Goal: Task Accomplishment & Management: Manage account settings

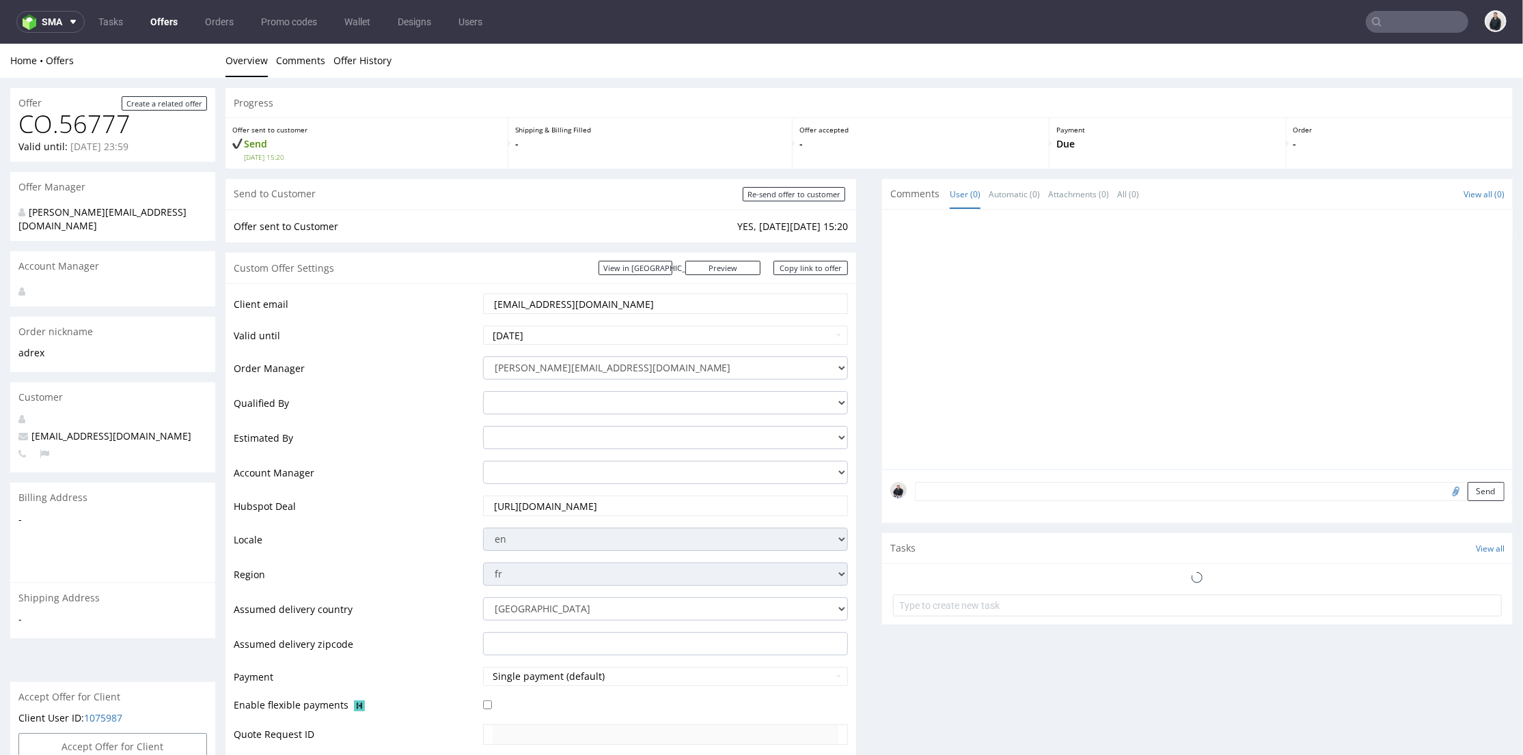
scroll to position [426, 0]
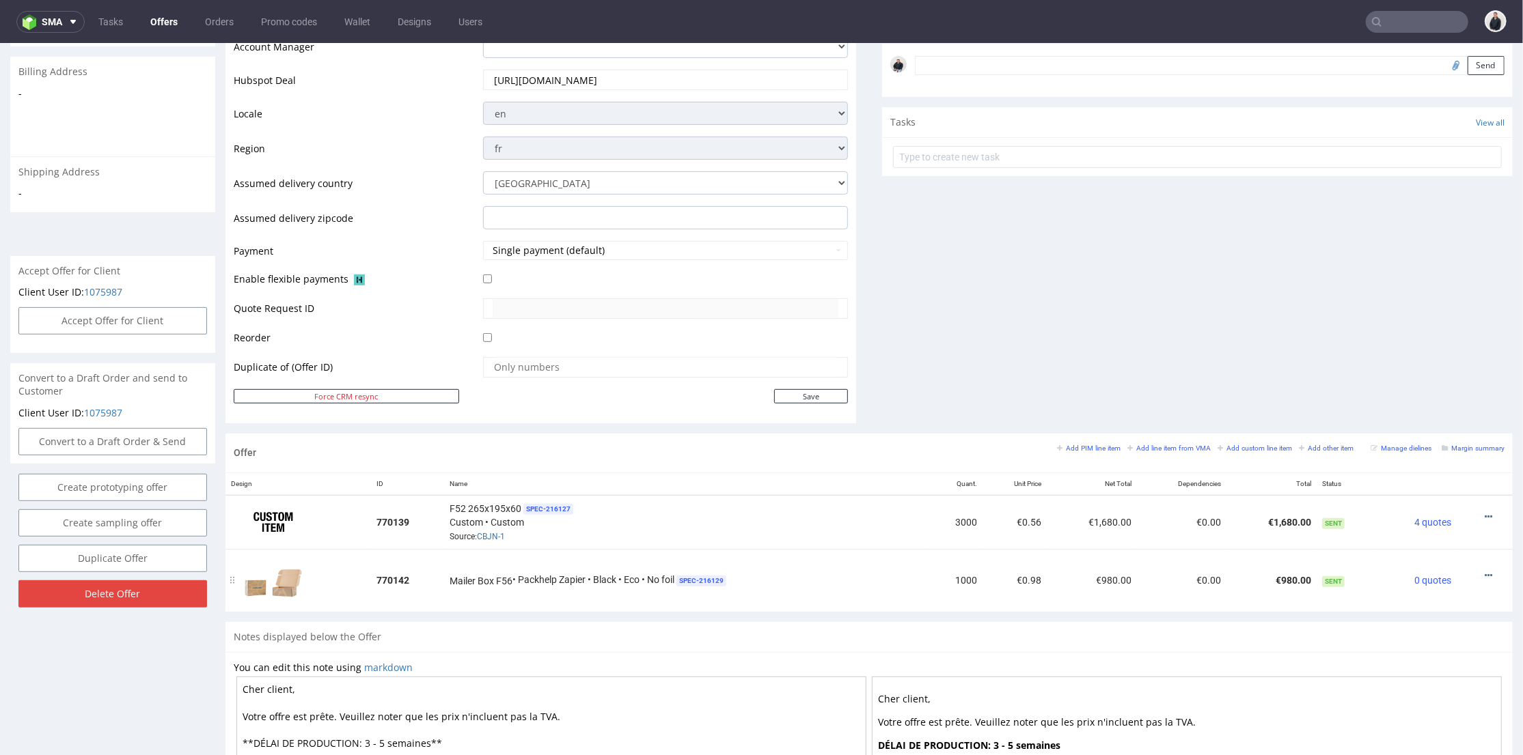
click at [1471, 572] on div at bounding box center [1480, 575] width 37 height 14
click at [1484, 572] on icon at bounding box center [1488, 575] width 8 height 10
click at [1426, 441] on span "Edit item price" at bounding box center [1427, 448] width 110 height 14
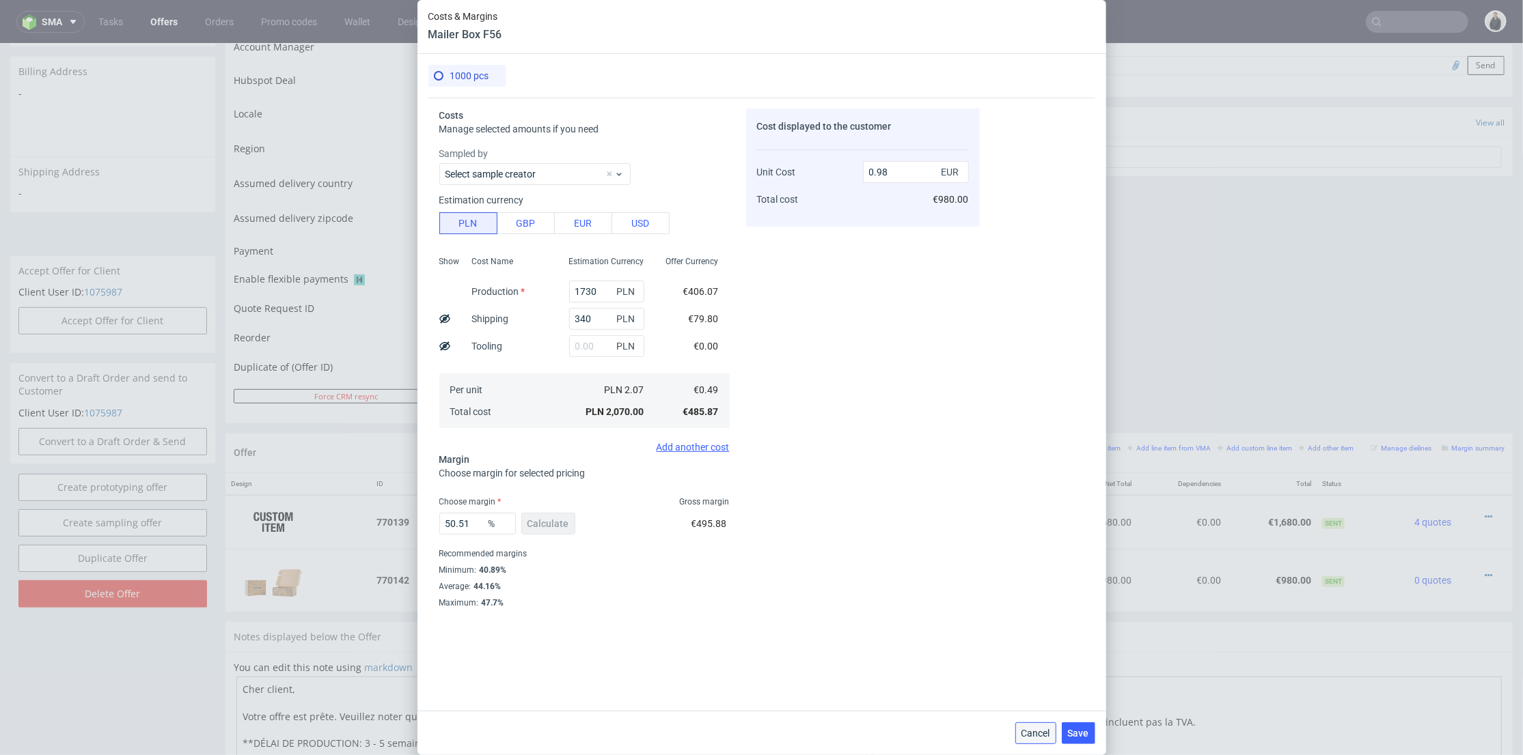
click at [1045, 731] on span "Cancel" at bounding box center [1035, 734] width 29 height 10
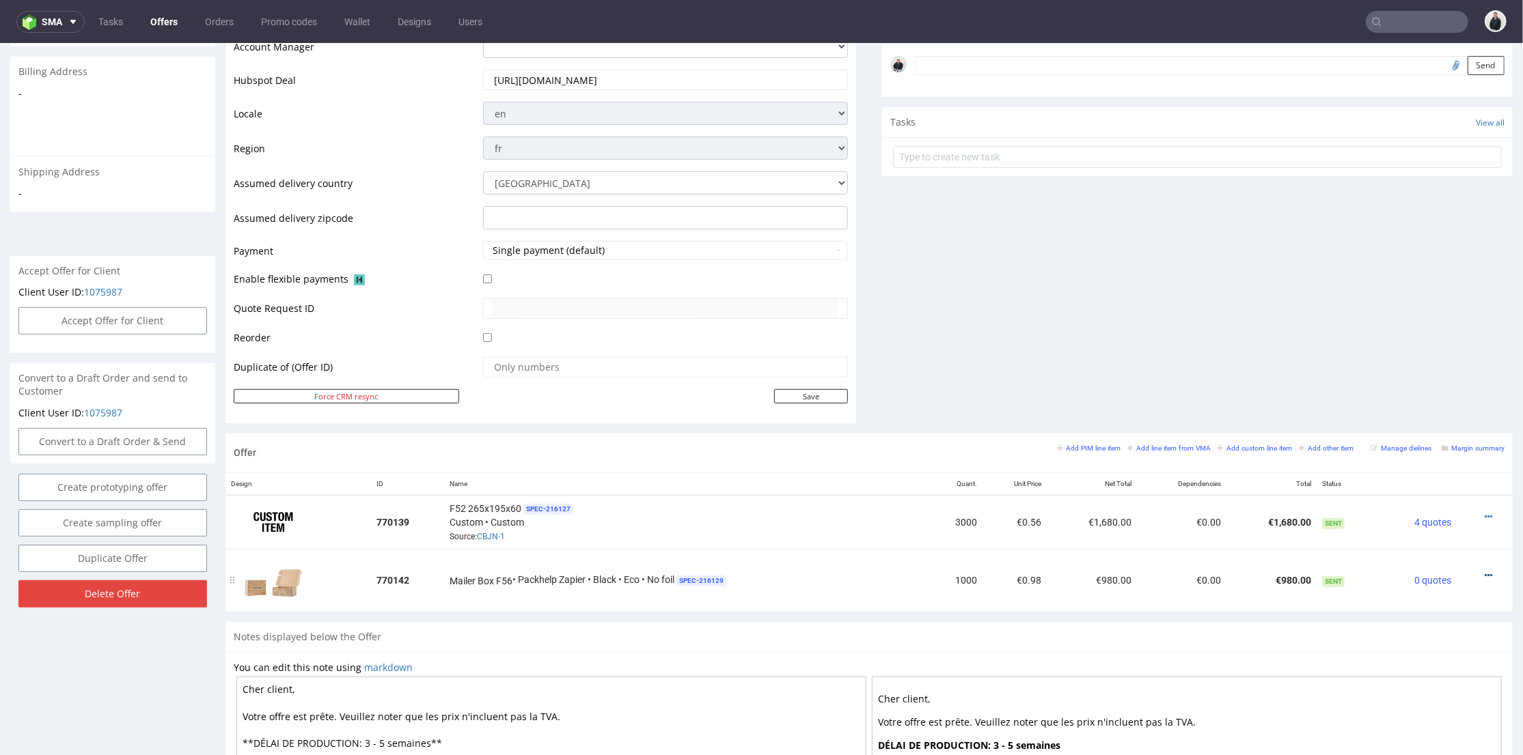
click at [1484, 576] on icon at bounding box center [1488, 575] width 8 height 10
click at [1432, 423] on span "Edit item specification" at bounding box center [1427, 423] width 110 height 14
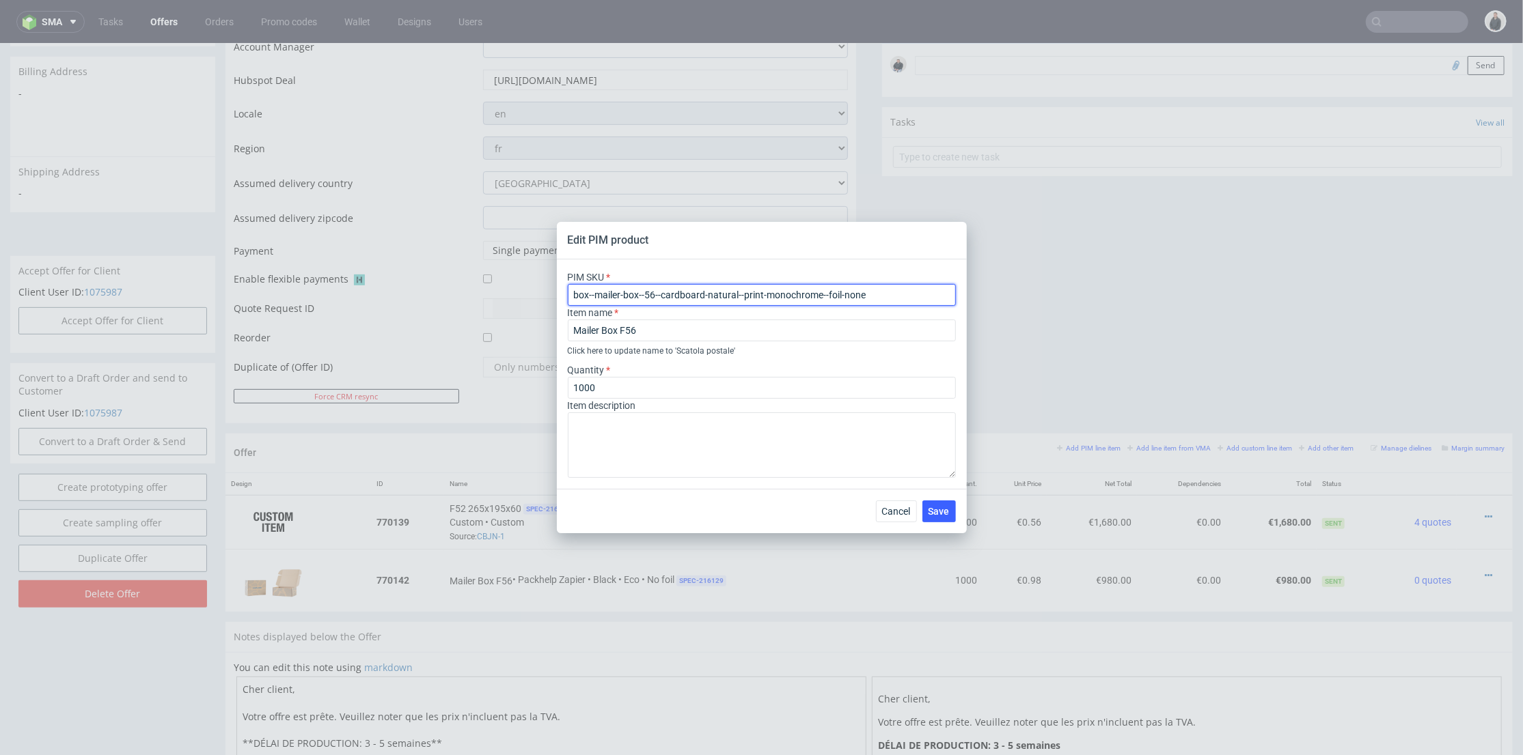
click at [712, 296] on input "box--mailer-box--56--cardboard-natural--print-monochrome--foil-none" at bounding box center [762, 295] width 388 height 22
click at [902, 513] on span "Cancel" at bounding box center [896, 512] width 29 height 10
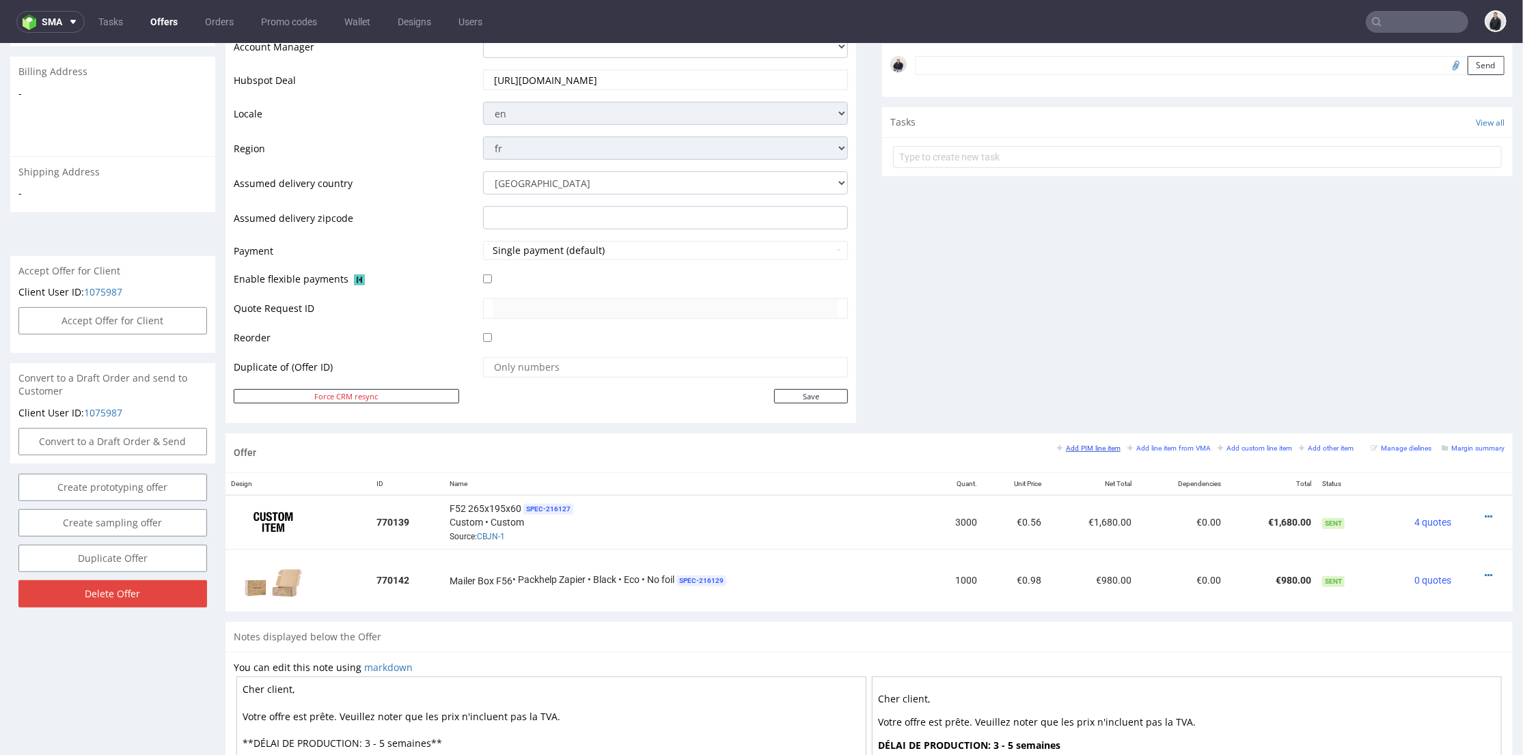
click at [1088, 447] on small "Add PIM line item" at bounding box center [1089, 448] width 64 height 8
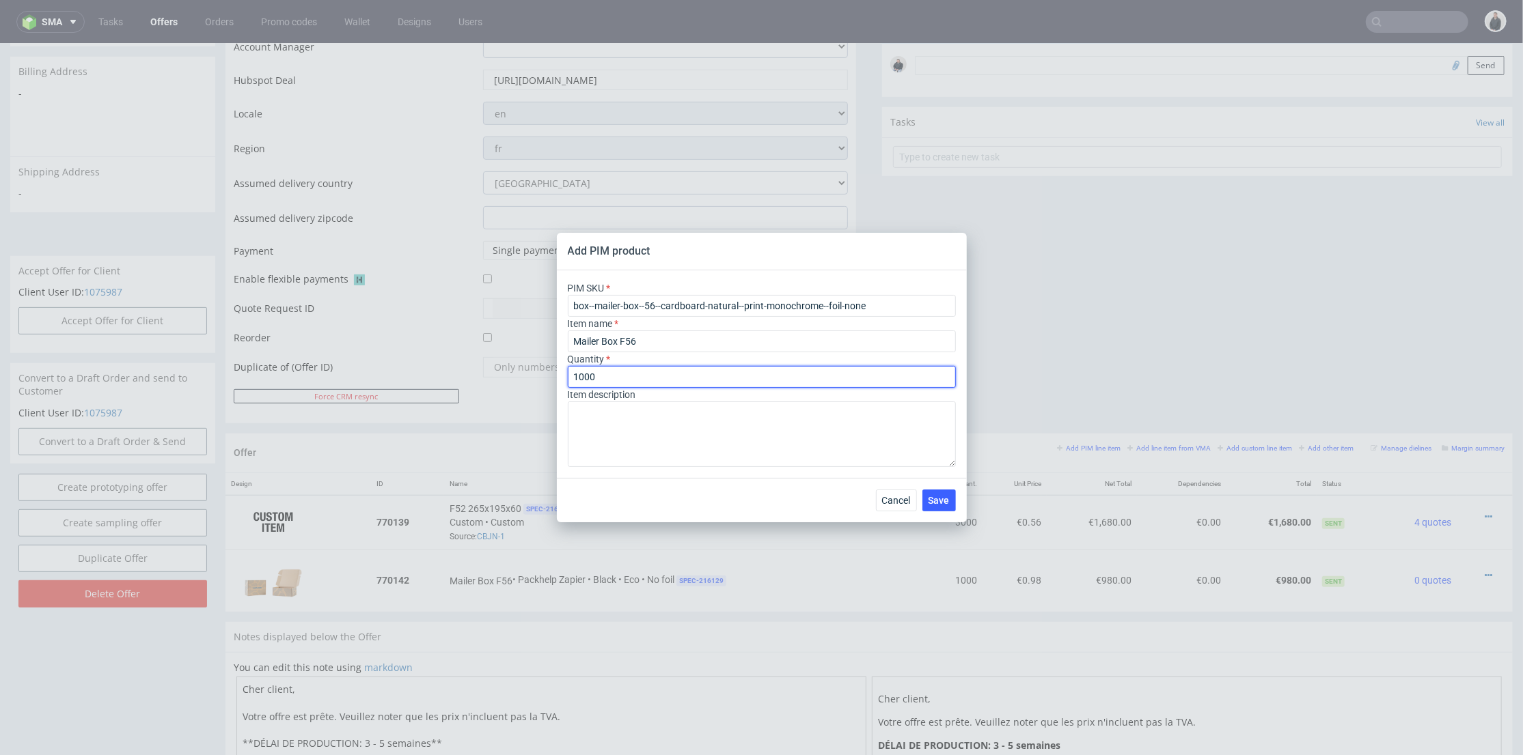
drag, startPoint x: 587, startPoint y: 370, endPoint x: 527, endPoint y: 365, distance: 60.3
click at [512, 364] on div "Add PIM product PIM SKU box--mailer-box--56--cardboard-natural--print-monochrom…" at bounding box center [761, 377] width 1523 height 755
type input "500"
click at [941, 504] on span "Save" at bounding box center [938, 501] width 21 height 10
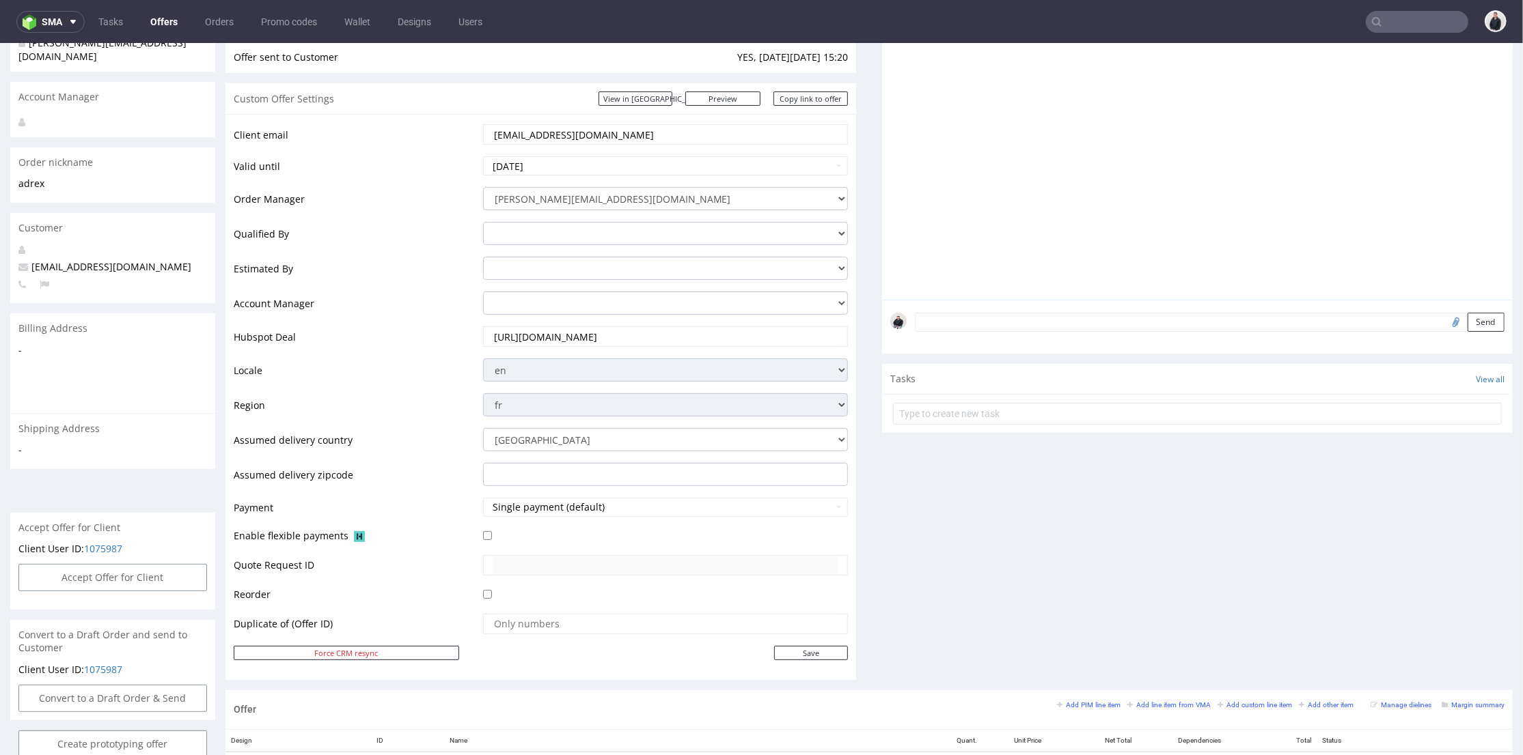
scroll to position [0, 0]
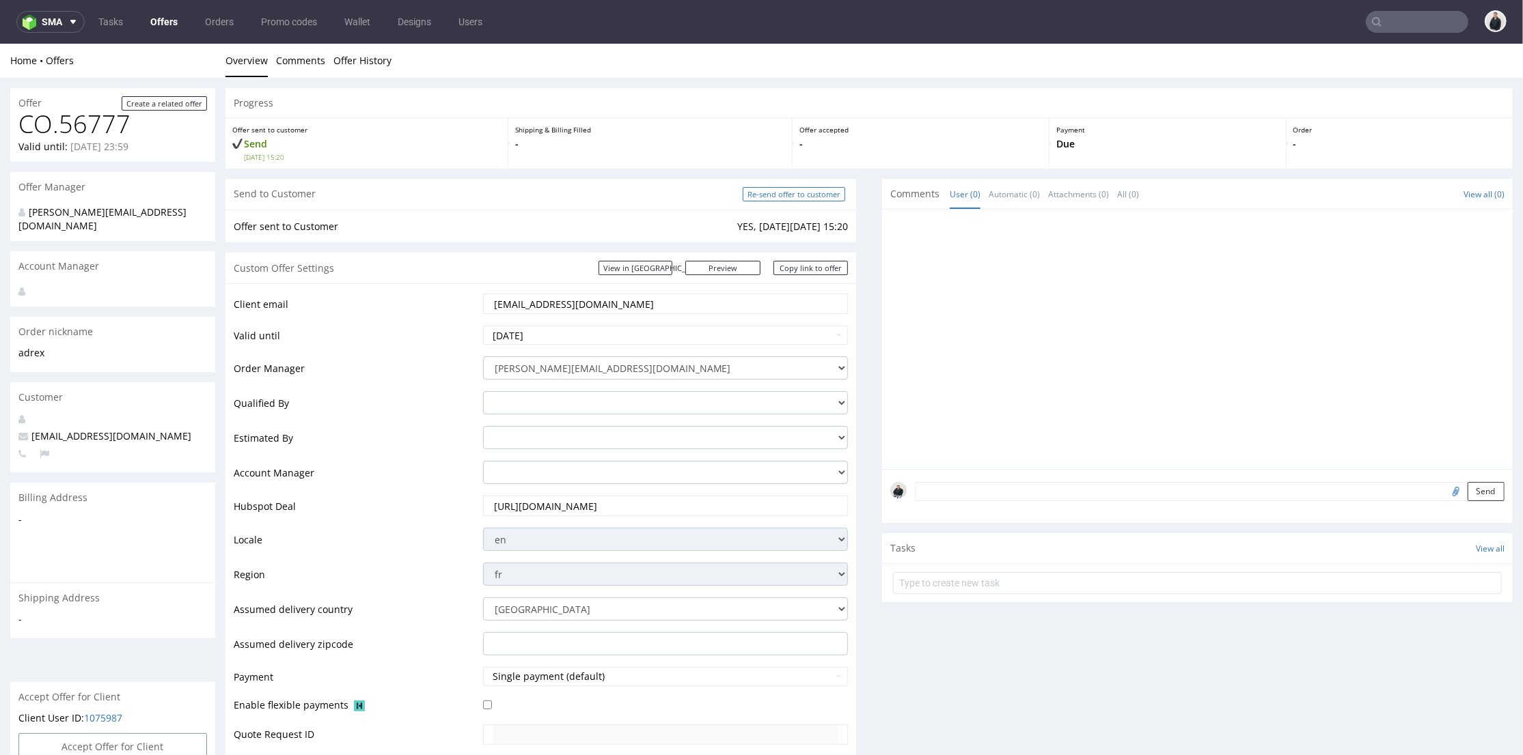
click at [780, 195] on input "Re-send offer to customer" at bounding box center [793, 193] width 102 height 14
type input "In progress..."
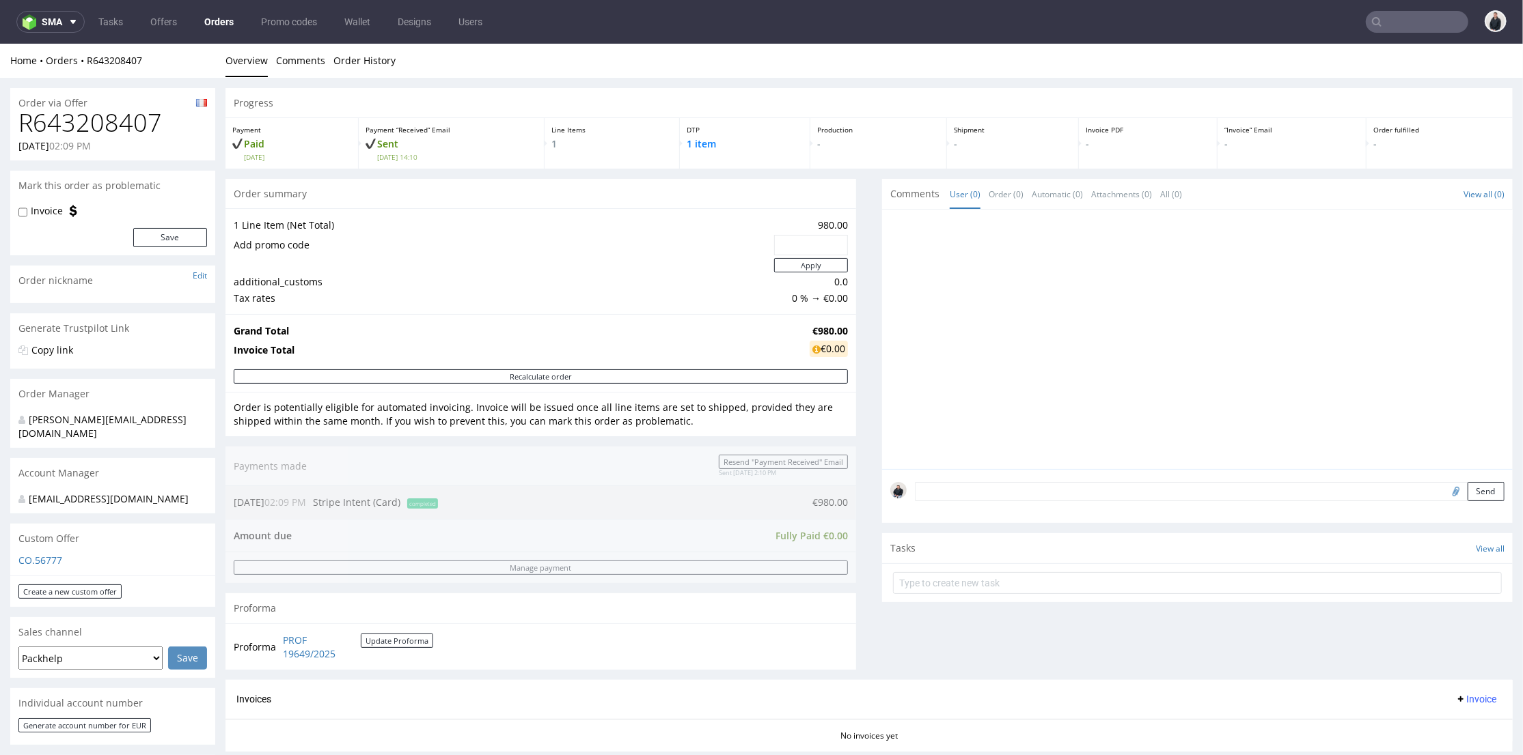
click at [134, 123] on h1 "R643208407" at bounding box center [112, 122] width 189 height 27
drag, startPoint x: 134, startPoint y: 123, endPoint x: 352, endPoint y: 69, distance: 225.1
click at [134, 123] on h1 "R643208407" at bounding box center [112, 122] width 189 height 27
copy h1 "R643208407"
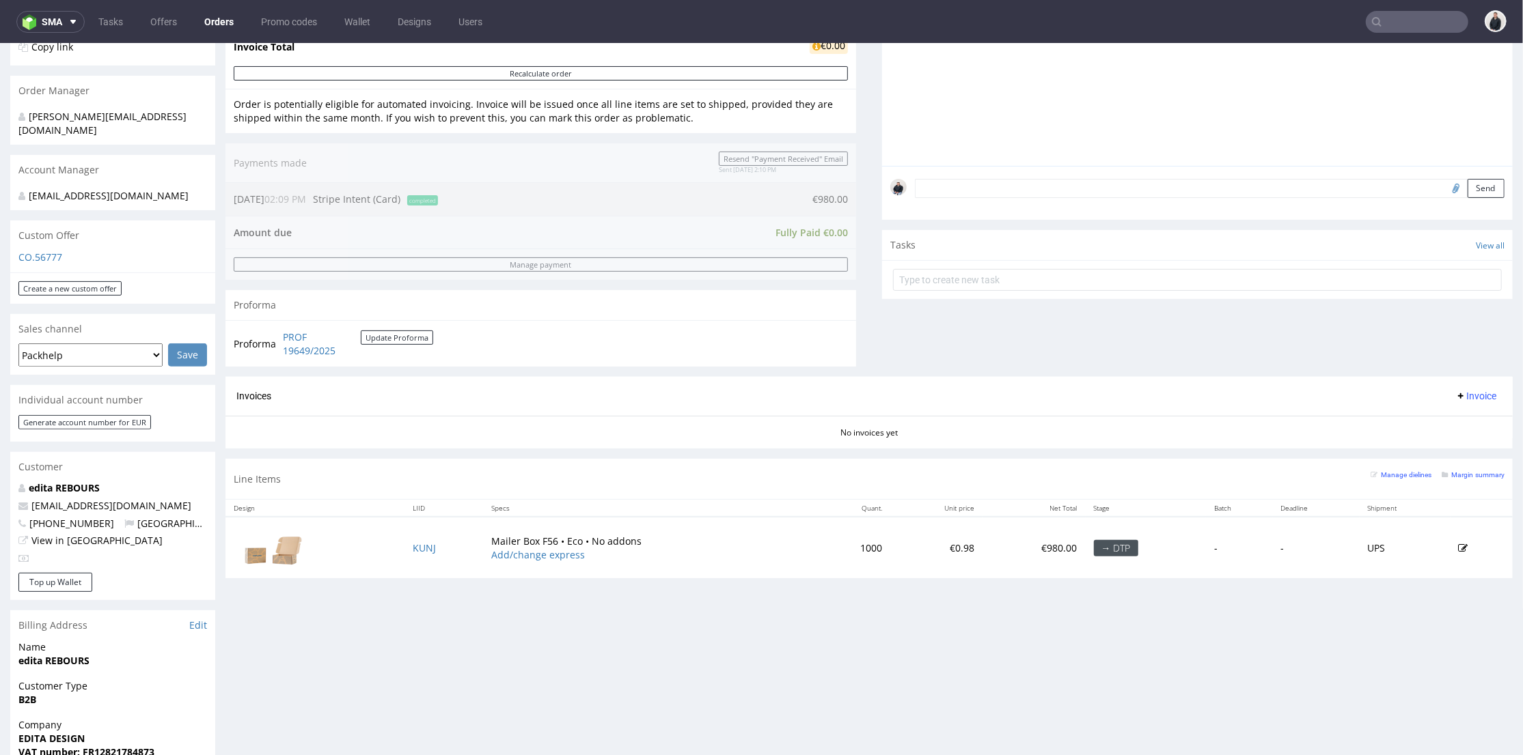
scroll to position [379, 0]
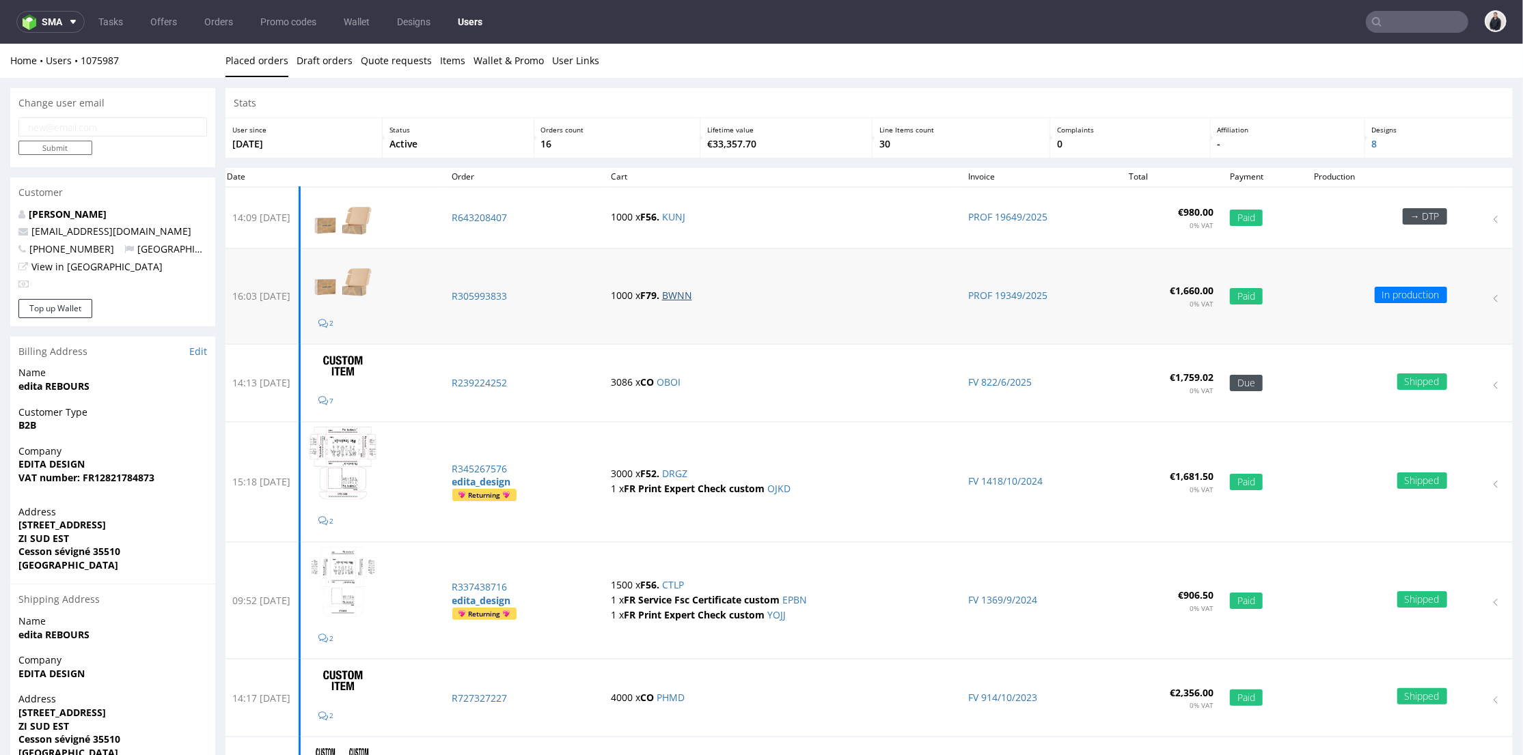
click at [692, 294] on link "BWNN" at bounding box center [677, 294] width 30 height 13
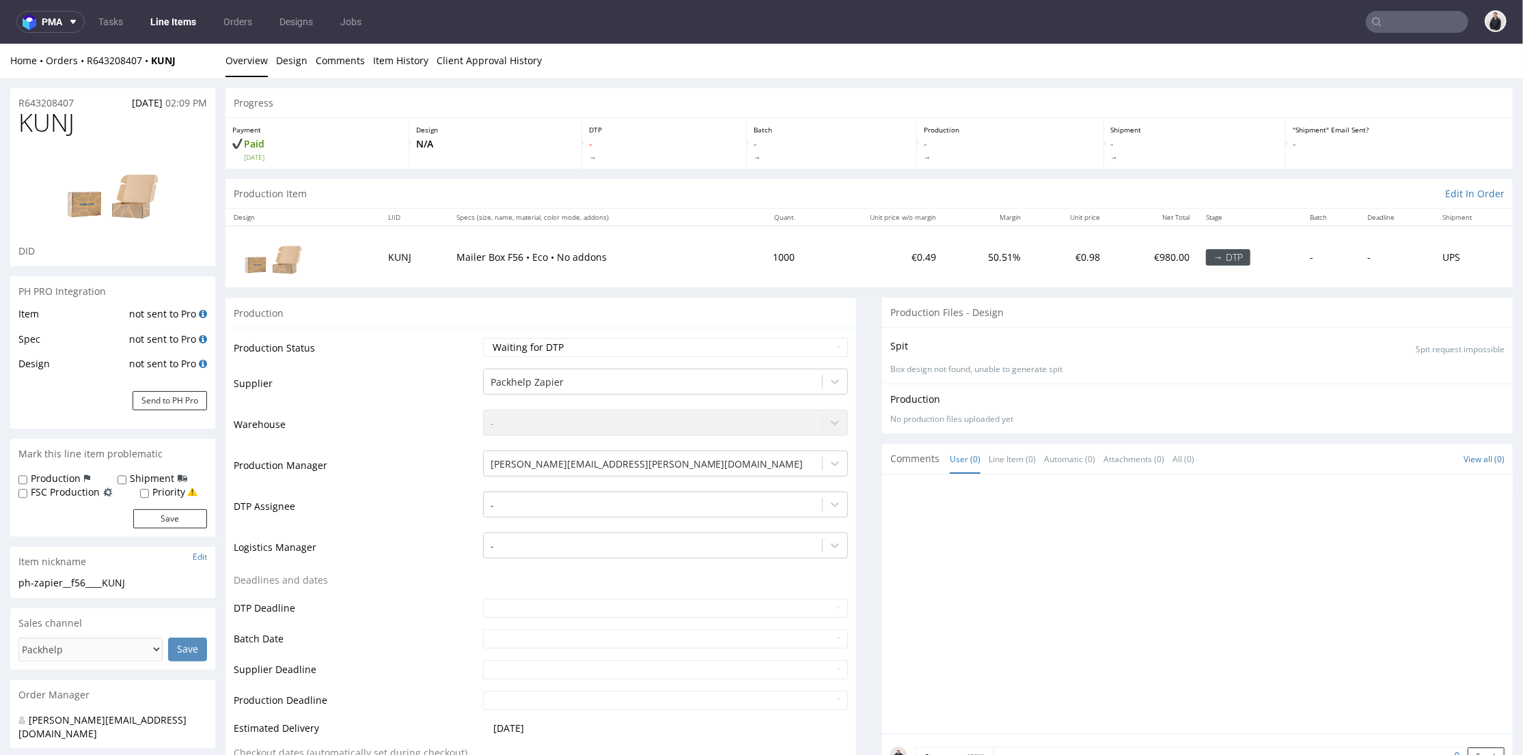
scroll to position [303, 0]
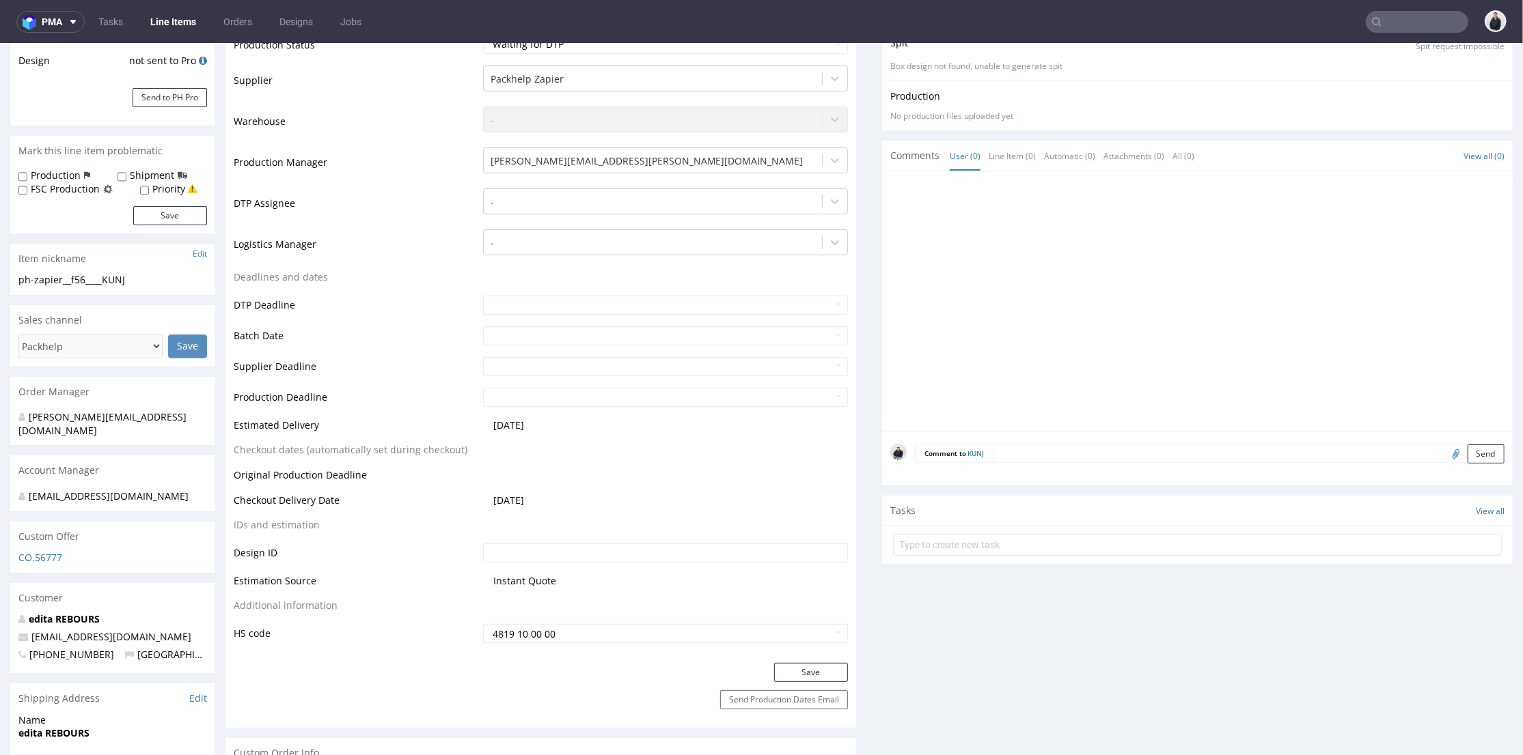
click at [1444, 451] on input "file" at bounding box center [1453, 453] width 19 height 18
type input "C:\fakepath\sma__f52__edita_design__DRGZ__d2109870__oR345267576__6__outside.pdf"
click at [1030, 451] on textarea at bounding box center [1248, 452] width 512 height 19
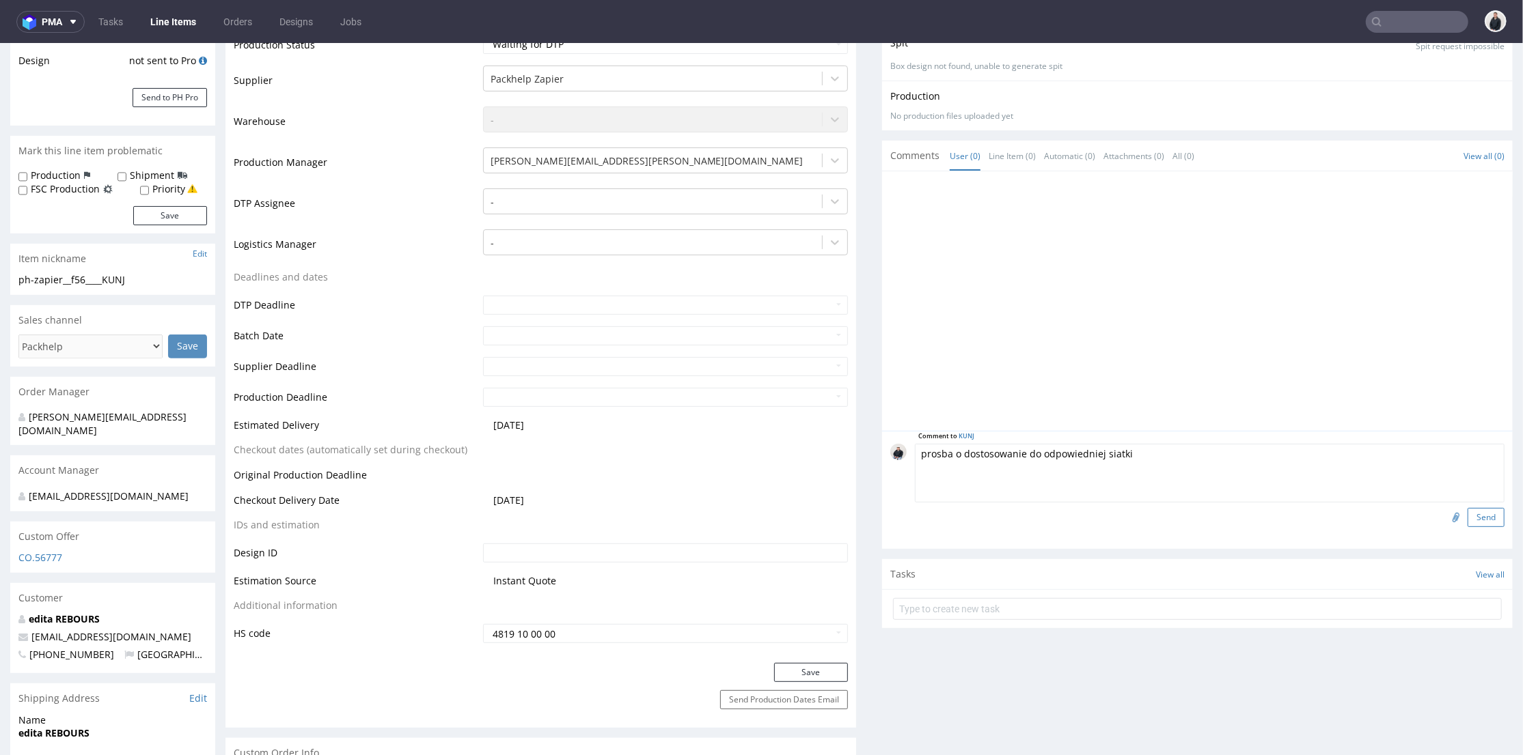
type textarea "prosba o dostosowanie do odpowiedniej siatki"
click at [1467, 512] on button "Send" at bounding box center [1485, 517] width 37 height 19
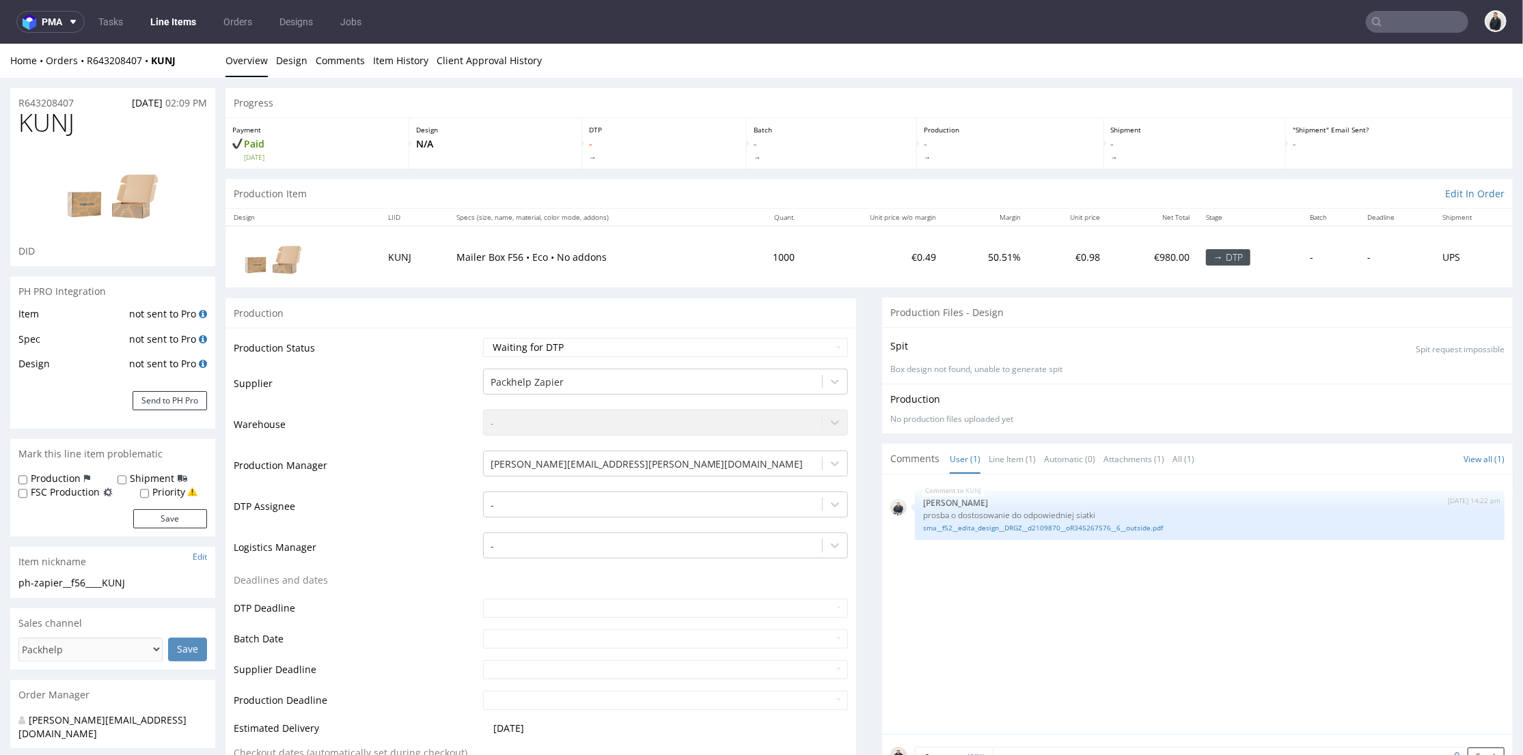
scroll to position [0, 0]
click at [68, 93] on div "R643208407 15.09.2025 02:09 PM" at bounding box center [112, 98] width 205 height 22
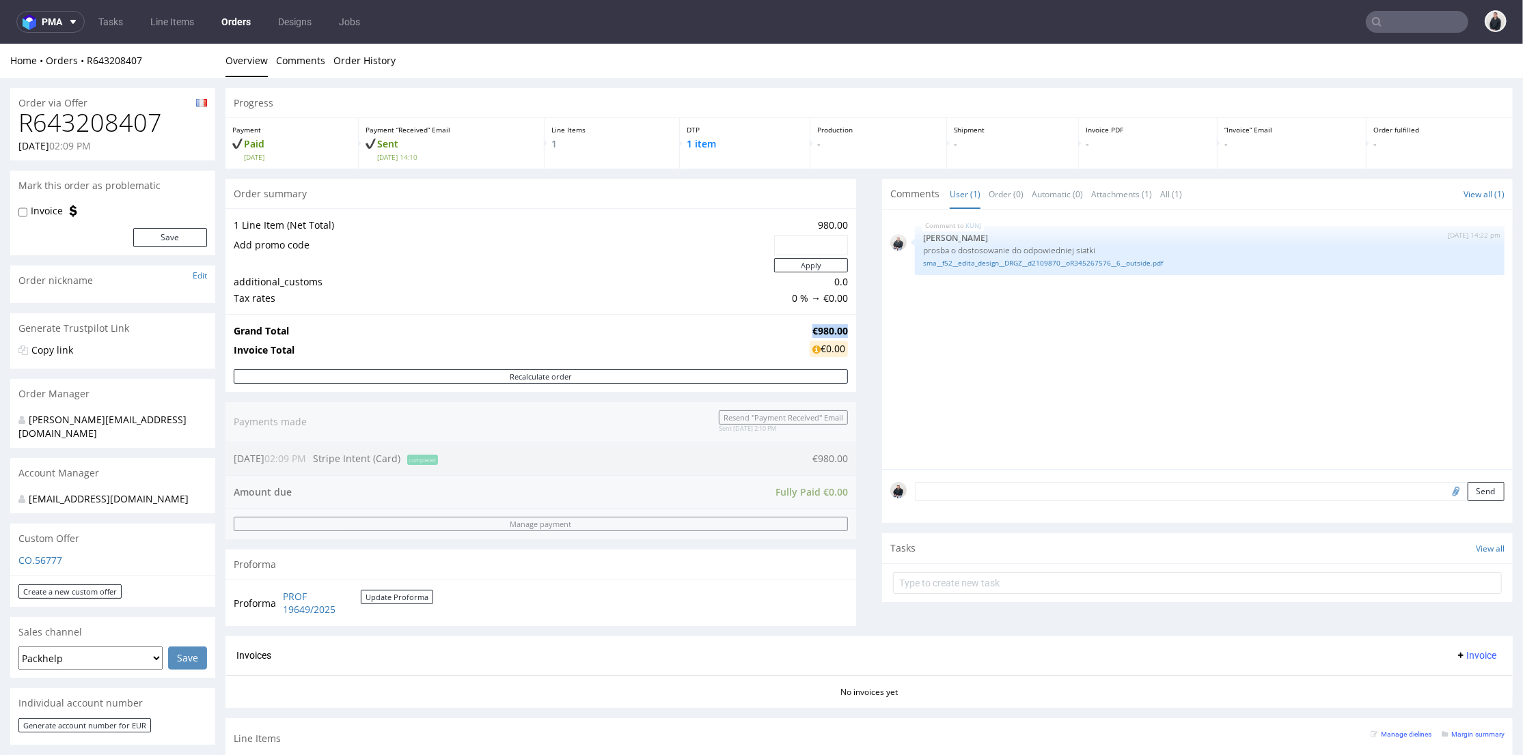
drag, startPoint x: 812, startPoint y: 328, endPoint x: 837, endPoint y: 329, distance: 24.6
click at [837, 329] on td "€980.00" at bounding box center [827, 330] width 42 height 16
copy strong "€980.00"
click at [1411, 14] on input "text" at bounding box center [1416, 22] width 102 height 22
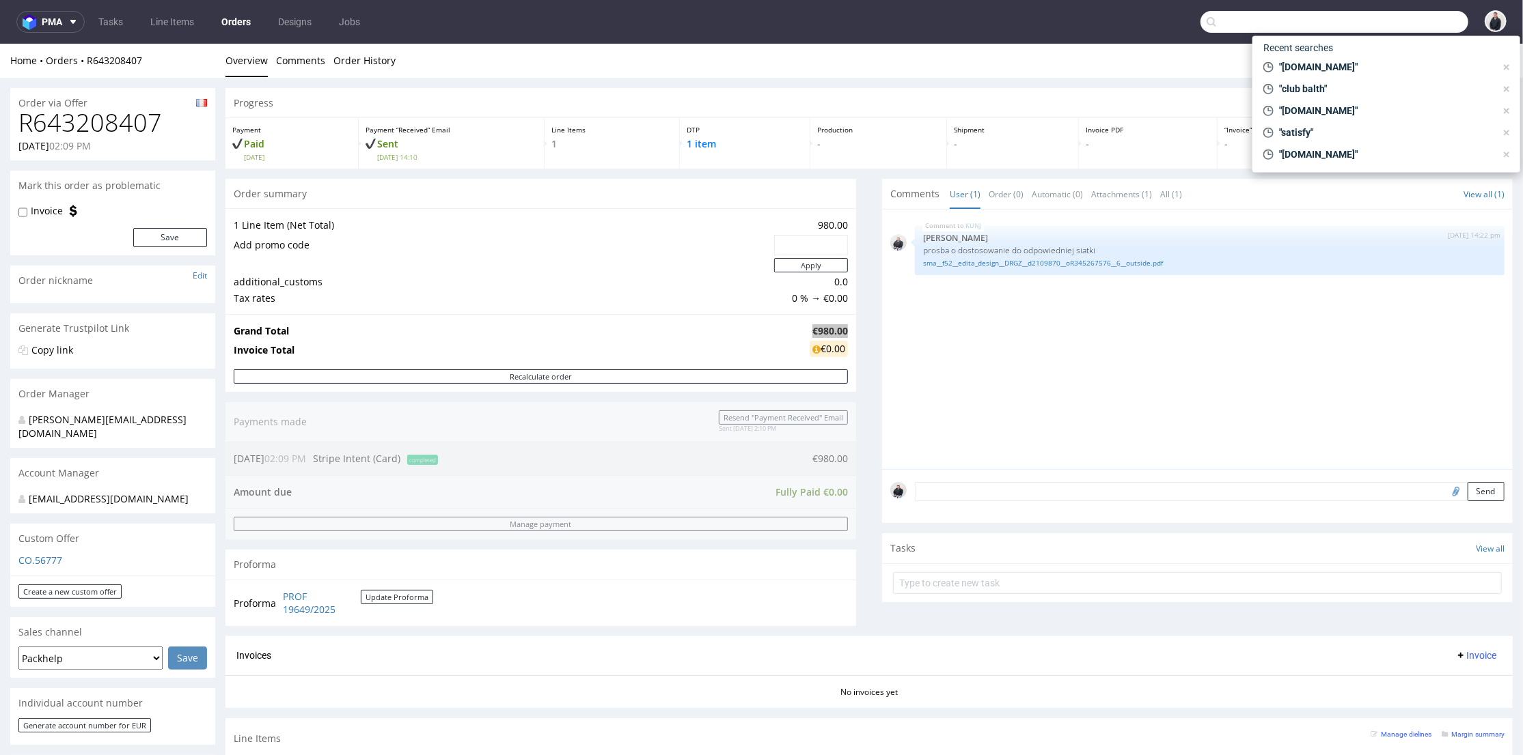
paste input "bodyminute.fr"
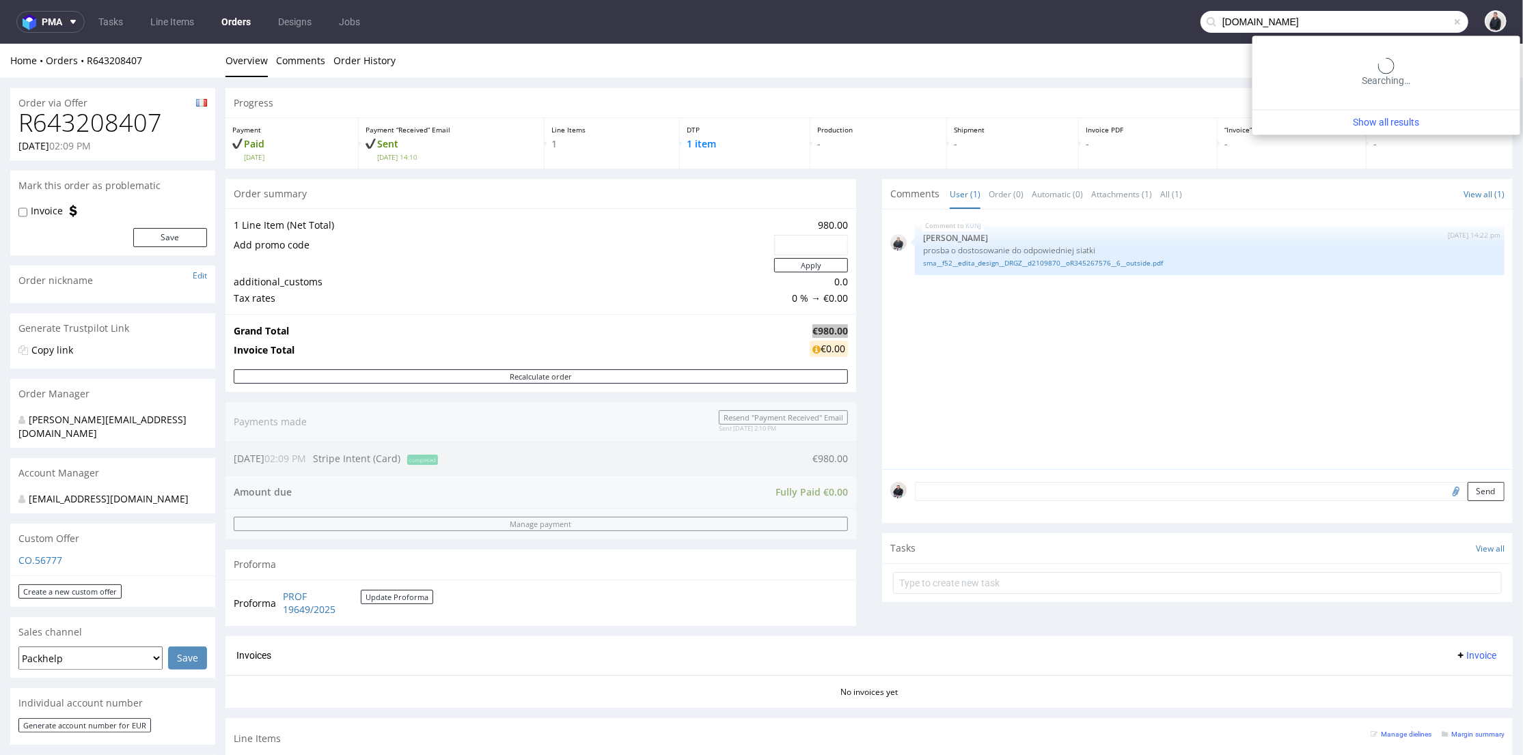
type input "bodyminute.fr"
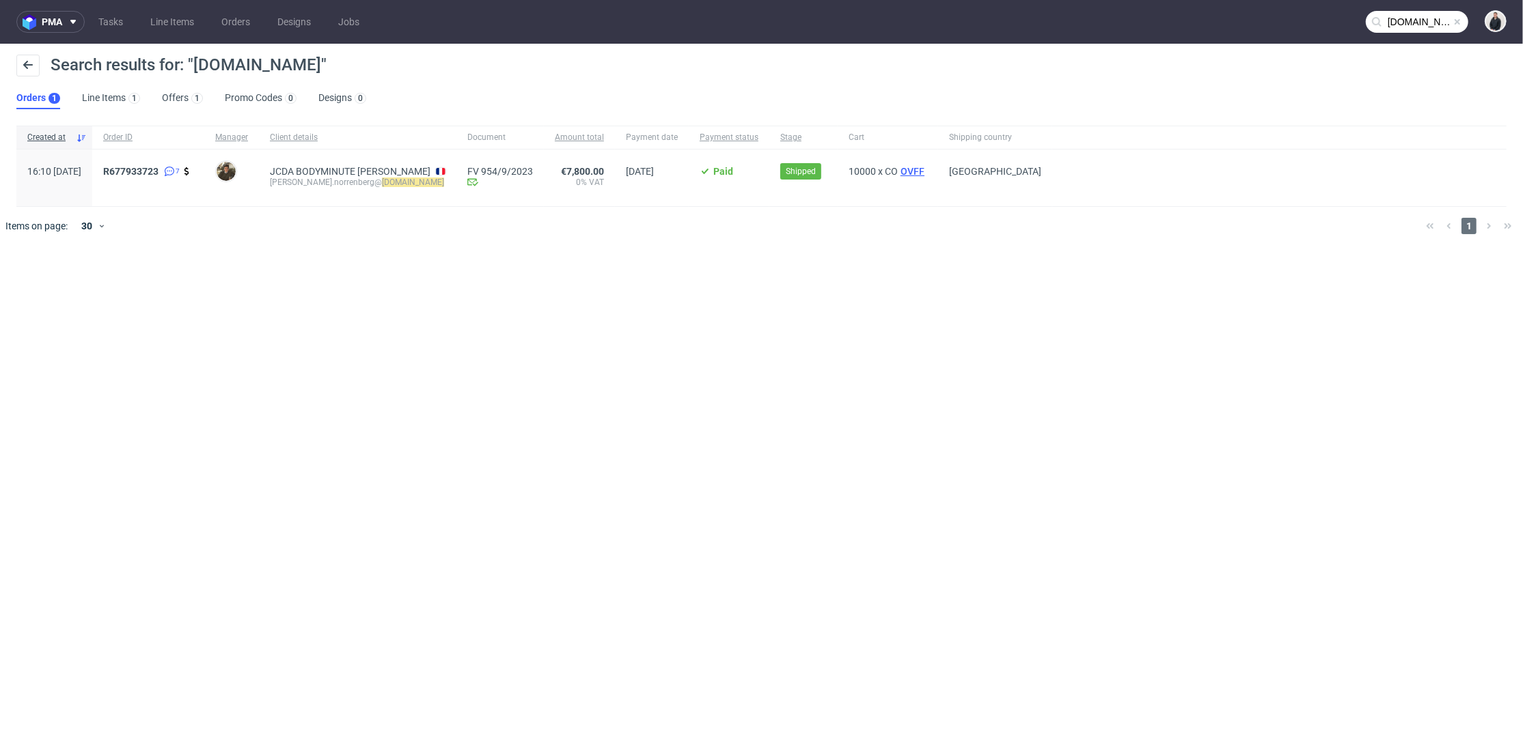
click at [927, 170] on span "OVFF" at bounding box center [912, 171] width 29 height 11
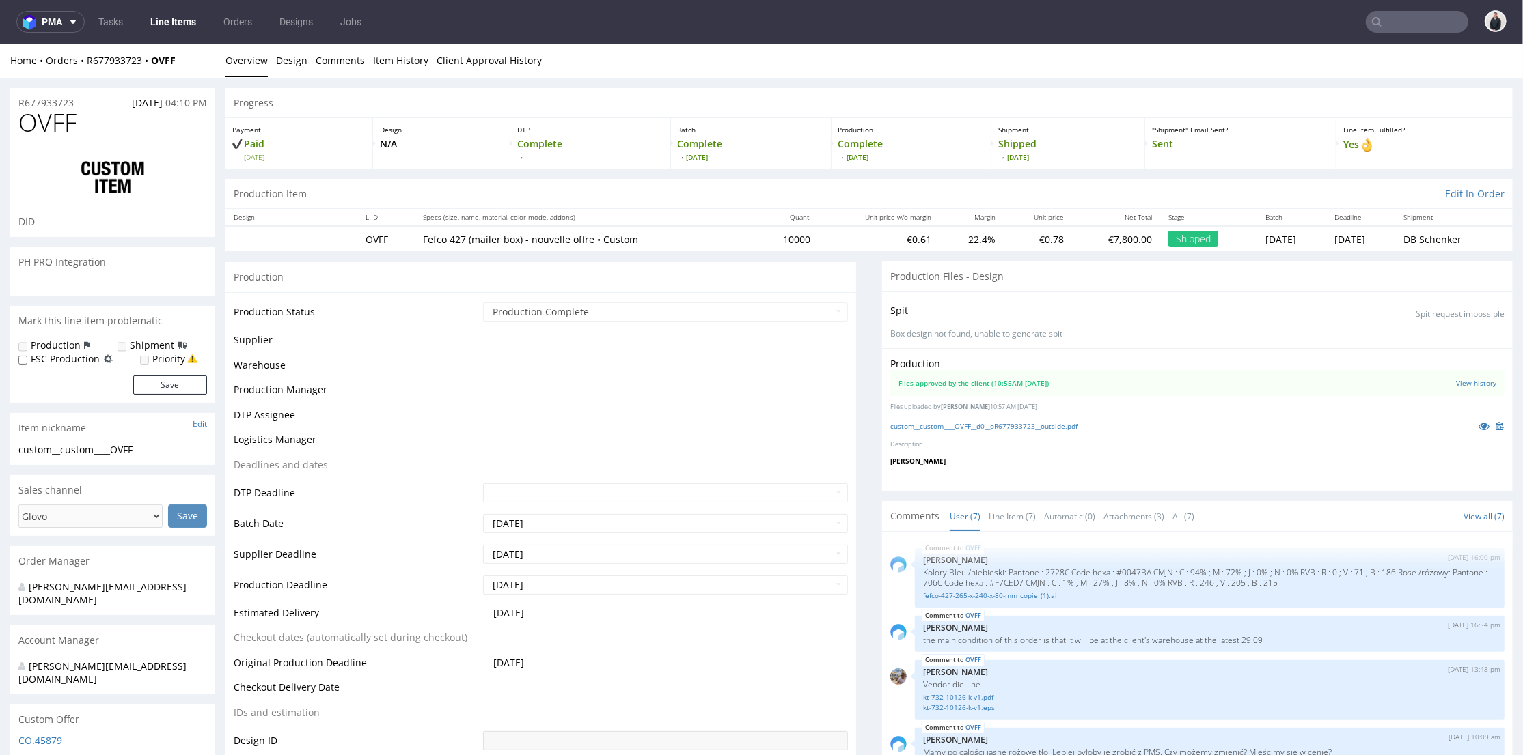
scroll to position [142, 0]
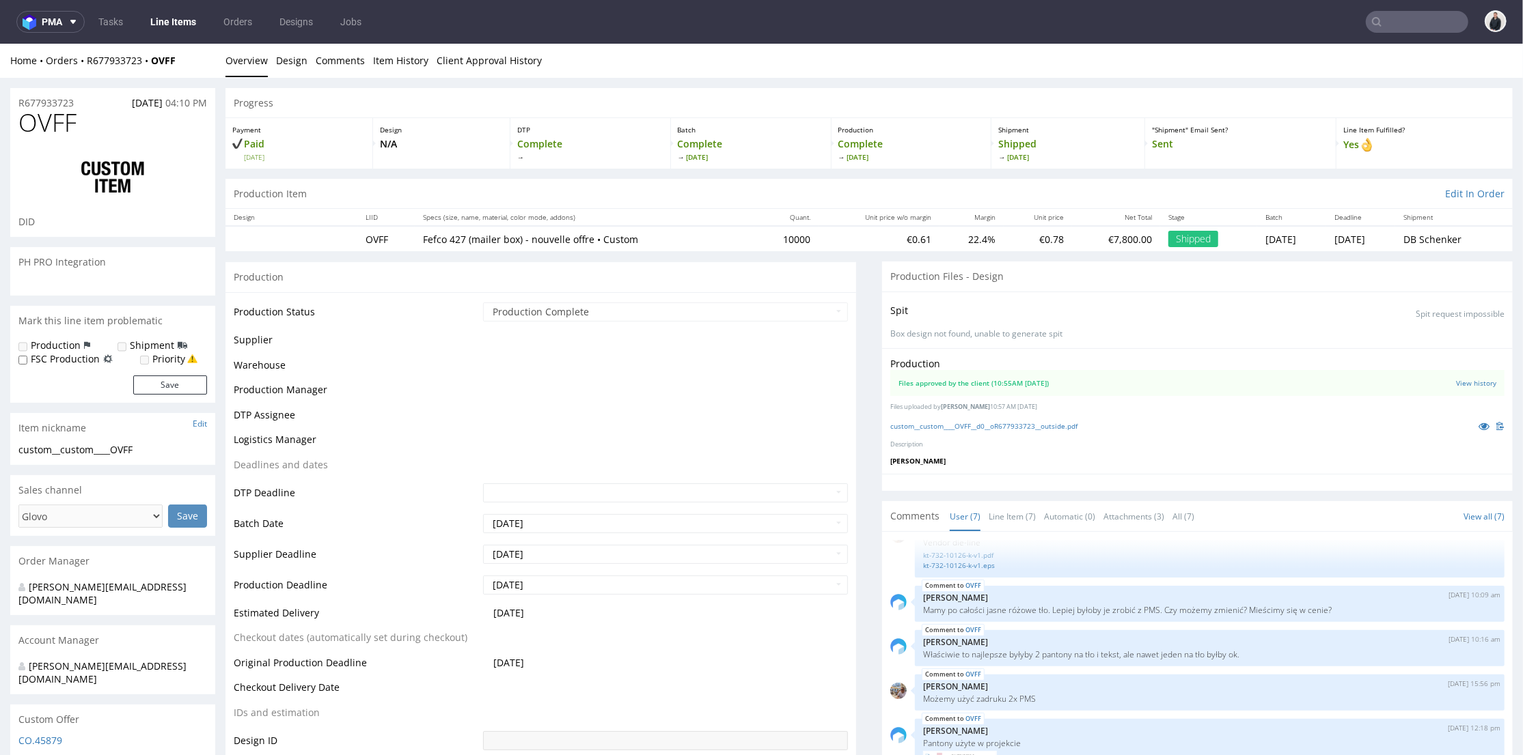
select select "in_progress"
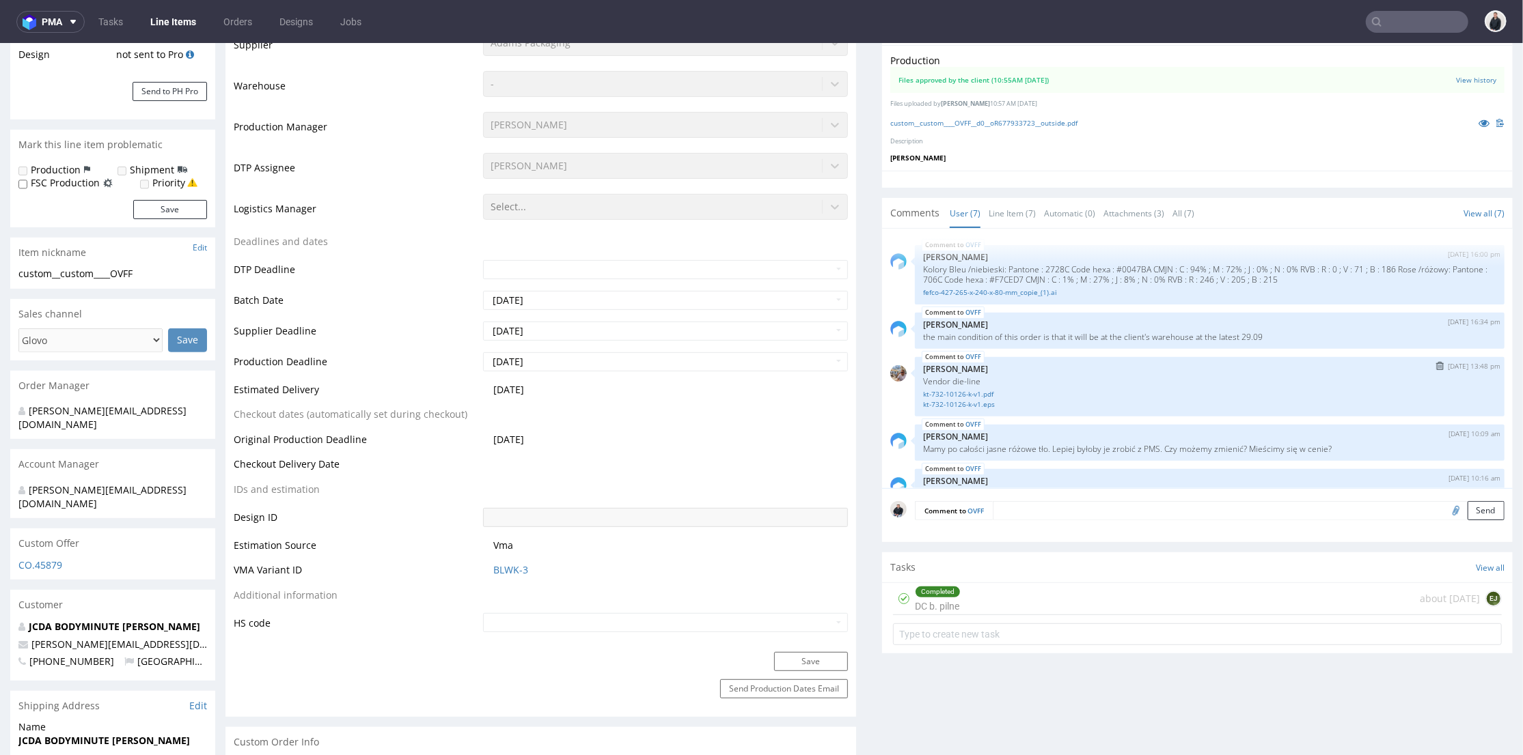
scroll to position [227, 0]
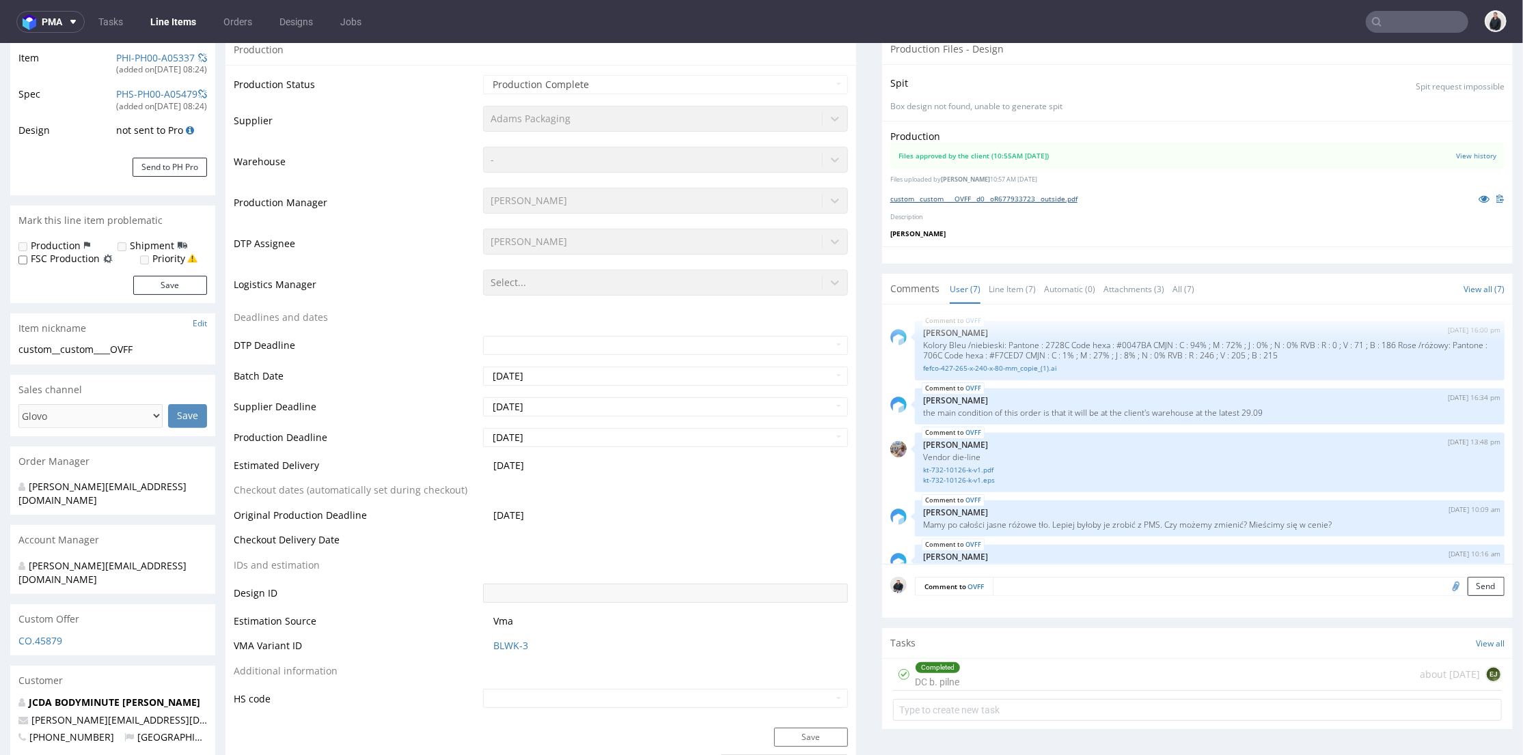
click at [1011, 193] on link "custom__custom____OVFF__d0__oR677933723__outside.pdf" at bounding box center [983, 198] width 187 height 10
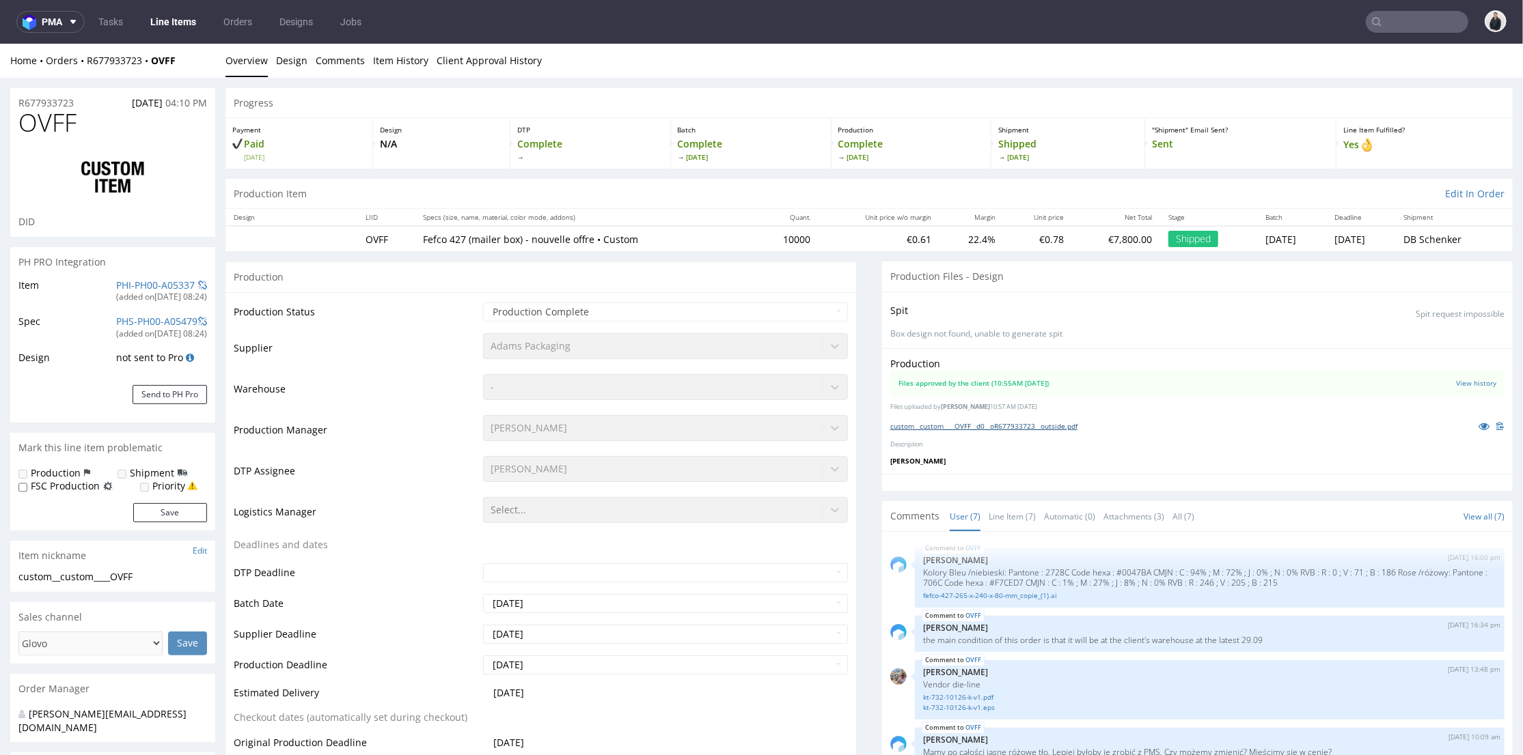
scroll to position [455, 0]
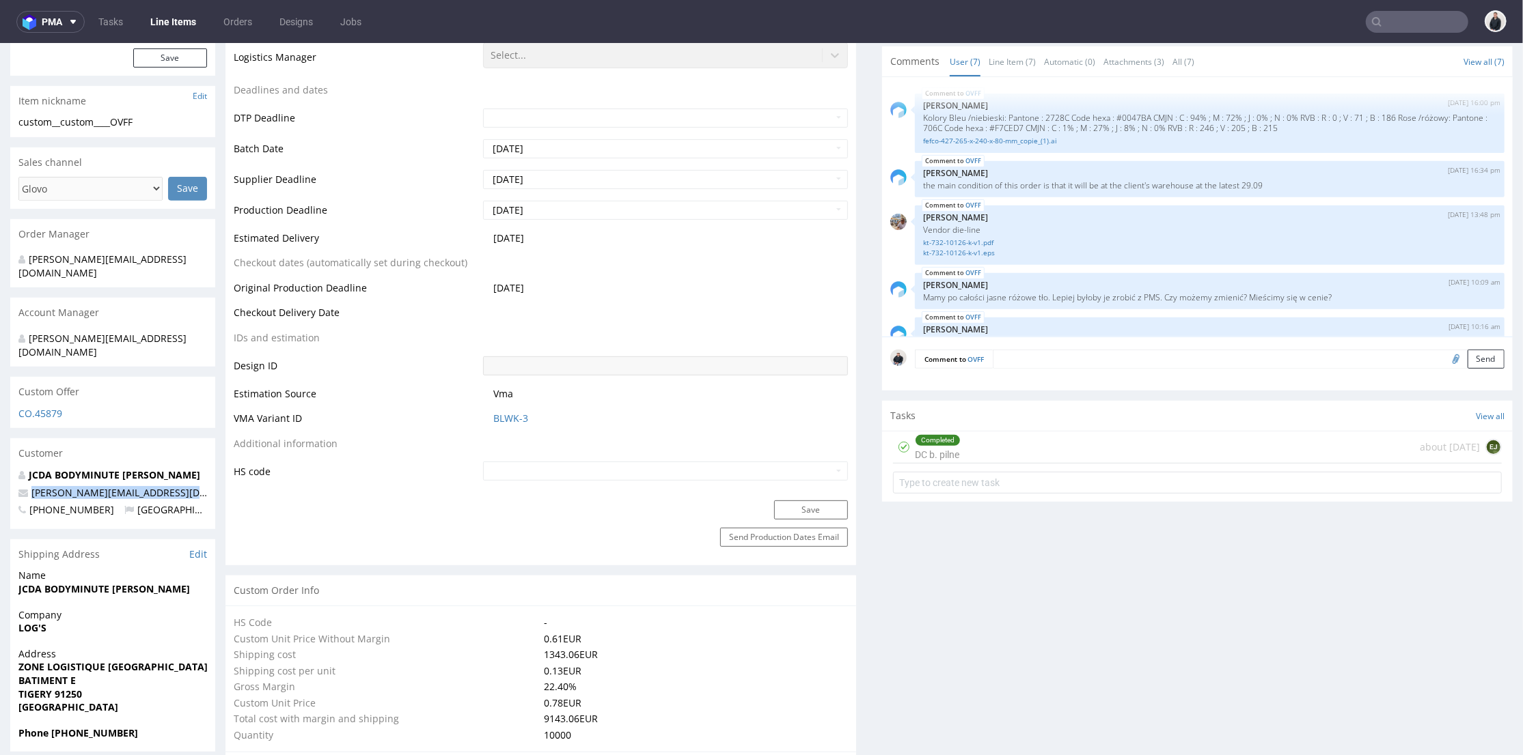
drag, startPoint x: 184, startPoint y: 462, endPoint x: 13, endPoint y: 461, distance: 171.5
click at [13, 468] on div "JCDA BODYMINUTE NOELLE NORRENBERG noelle.norrenberg@bodyminute.fr +330682872752…" at bounding box center [112, 498] width 205 height 61
copy span "noelle.norrenberg@bodyminute.fr"
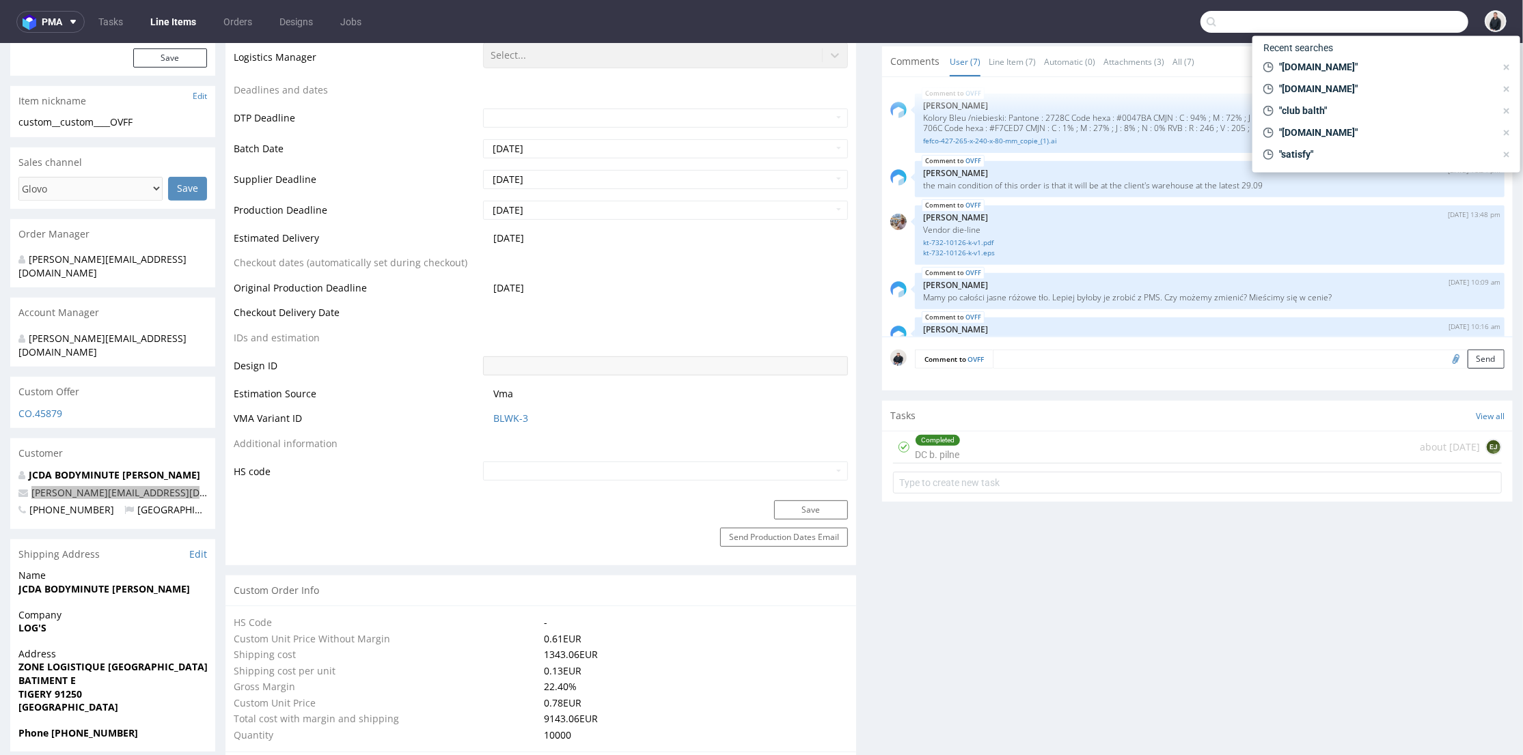
click at [1412, 15] on input "text" at bounding box center [1334, 22] width 268 height 22
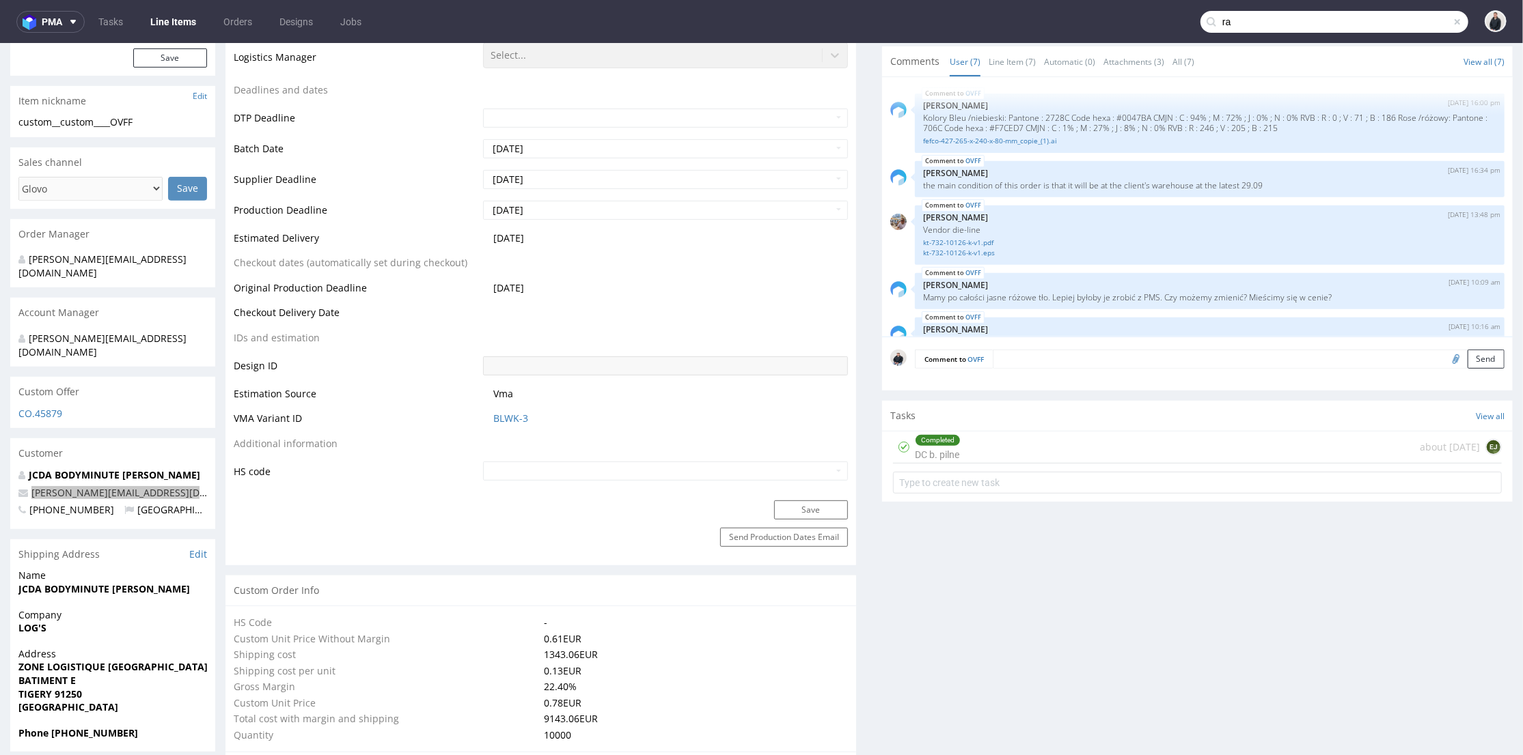
type input "r"
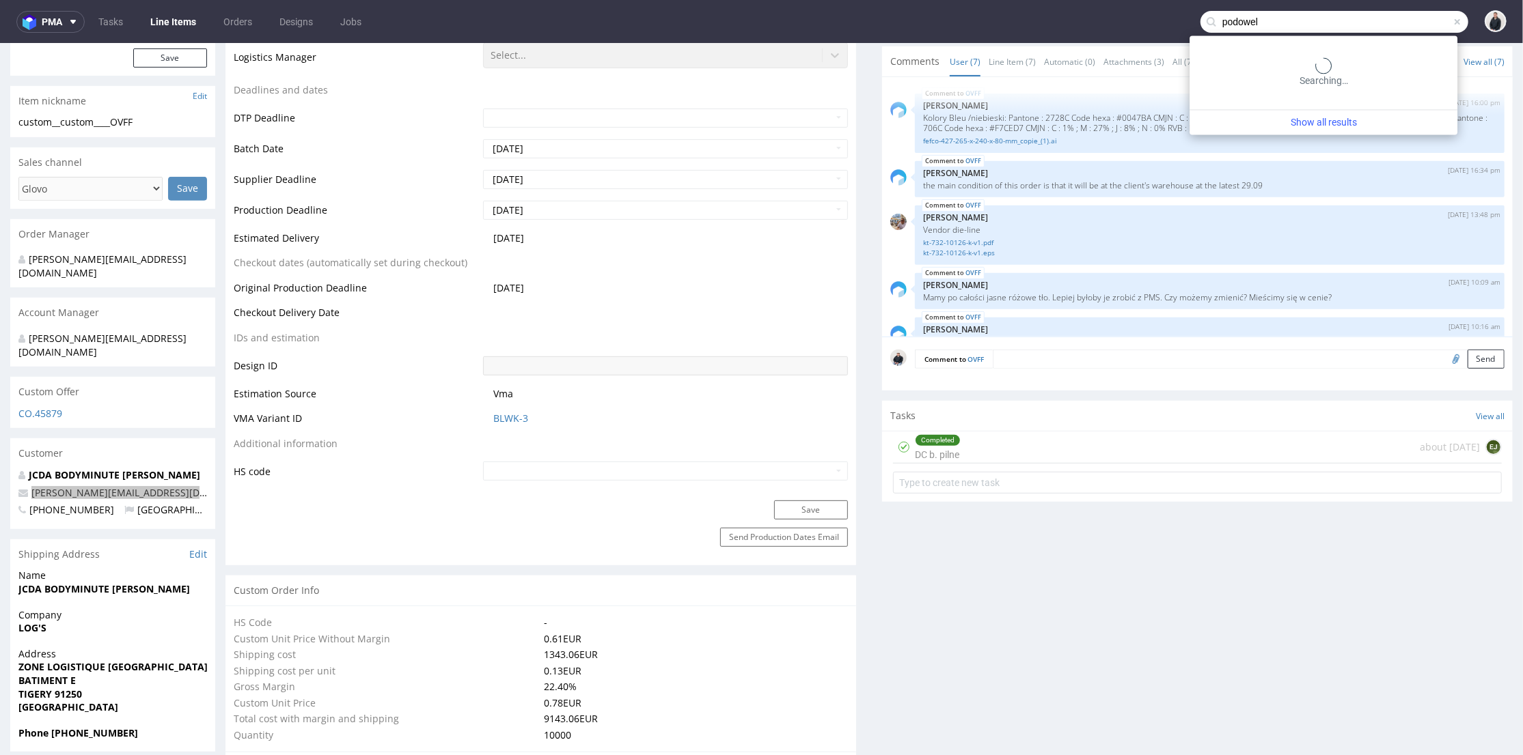
type input "podowel"
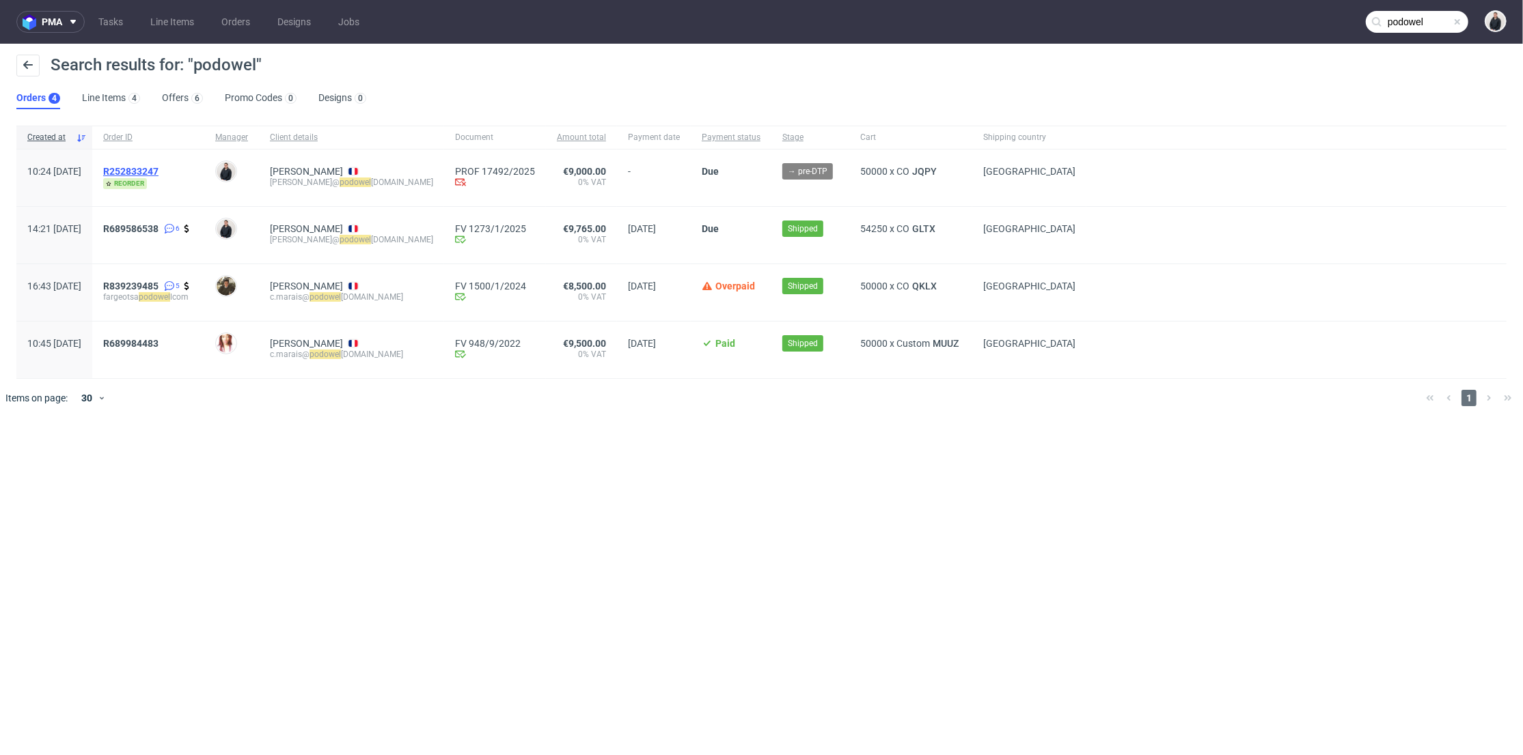
click at [158, 169] on span "R252833247" at bounding box center [130, 171] width 55 height 11
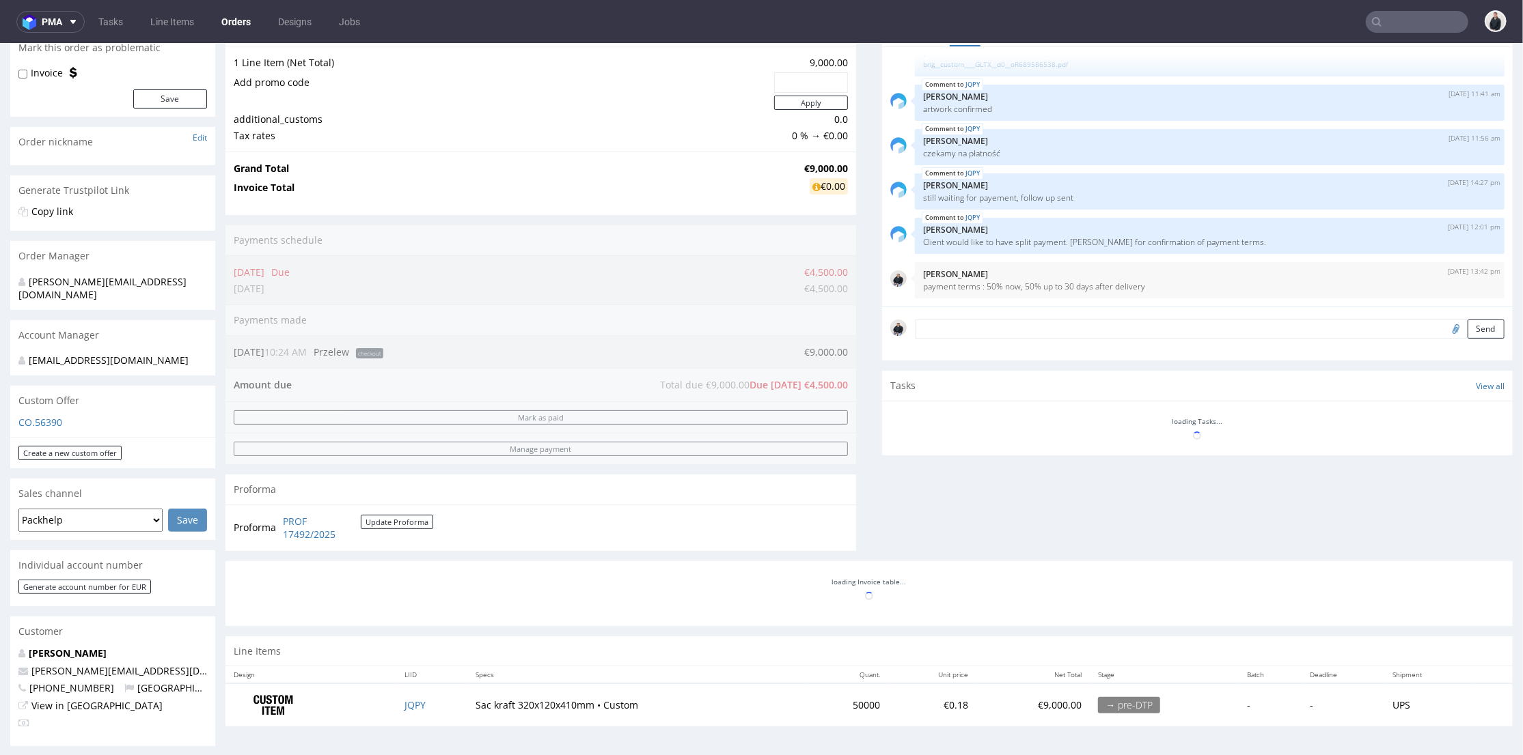
scroll to position [227, 0]
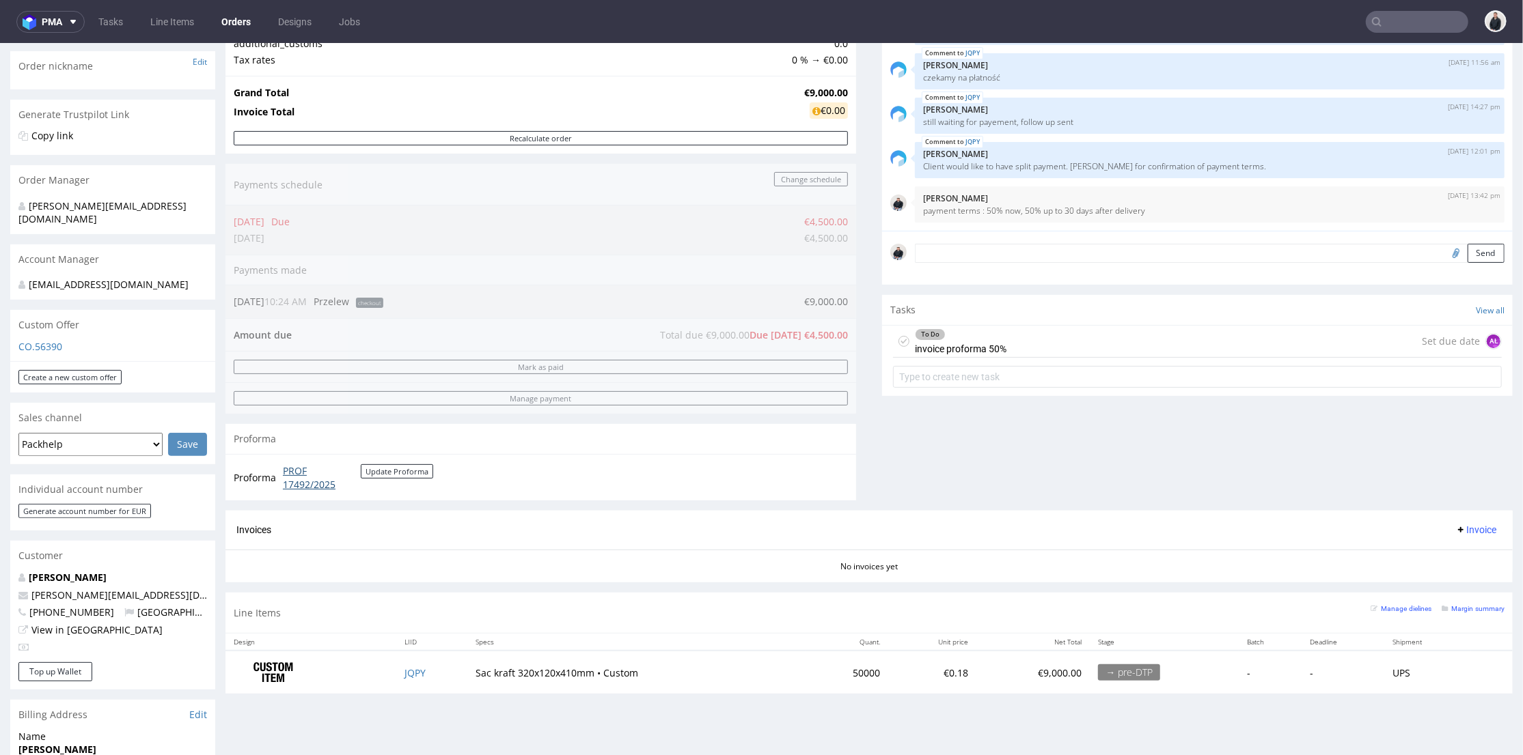
click at [307, 484] on link "PROF 17492/2025" at bounding box center [322, 477] width 78 height 27
click at [1145, 344] on div "To Do invoice proforma 50% Set due date AŁ" at bounding box center [1197, 341] width 609 height 32
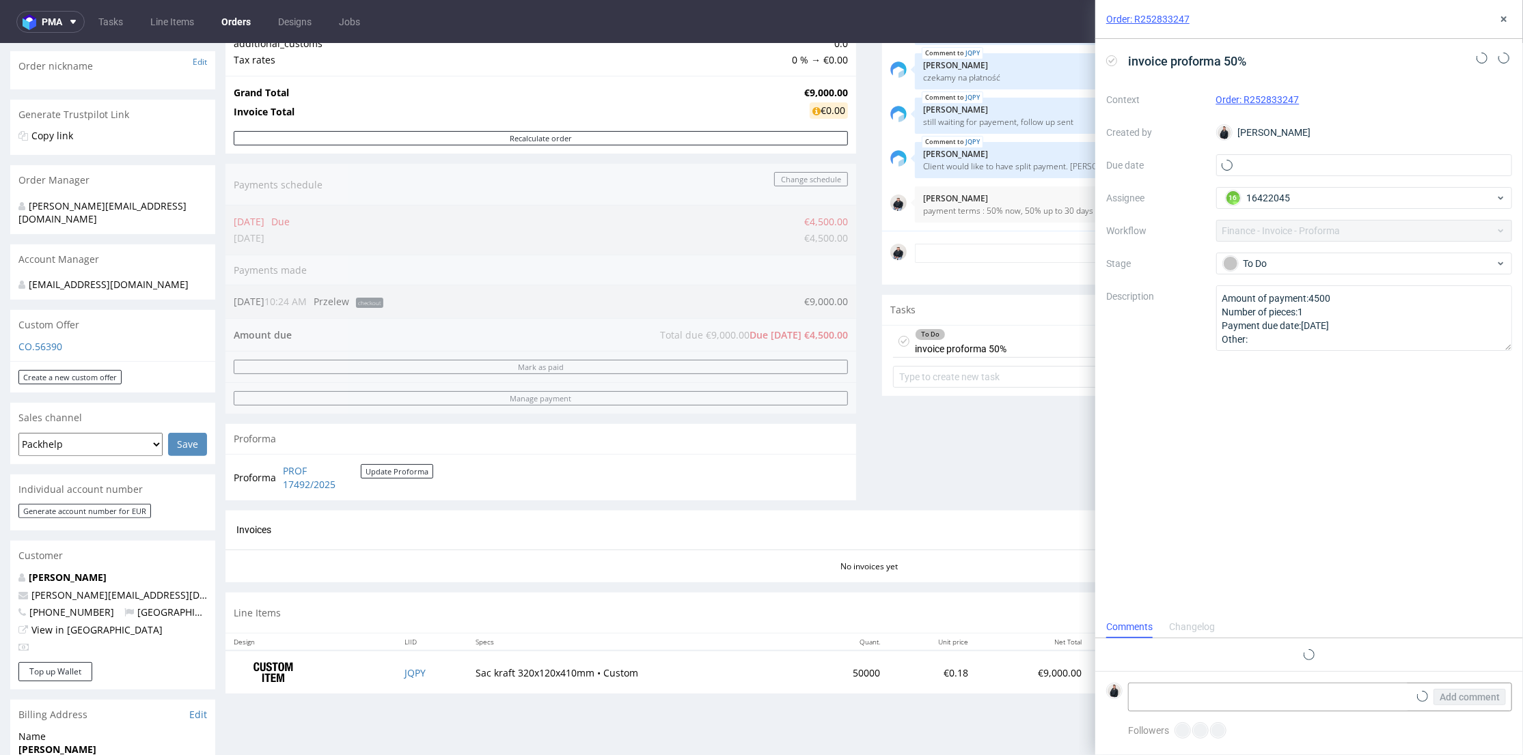
scroll to position [11, 0]
click at [1483, 59] on icon at bounding box center [1481, 58] width 11 height 11
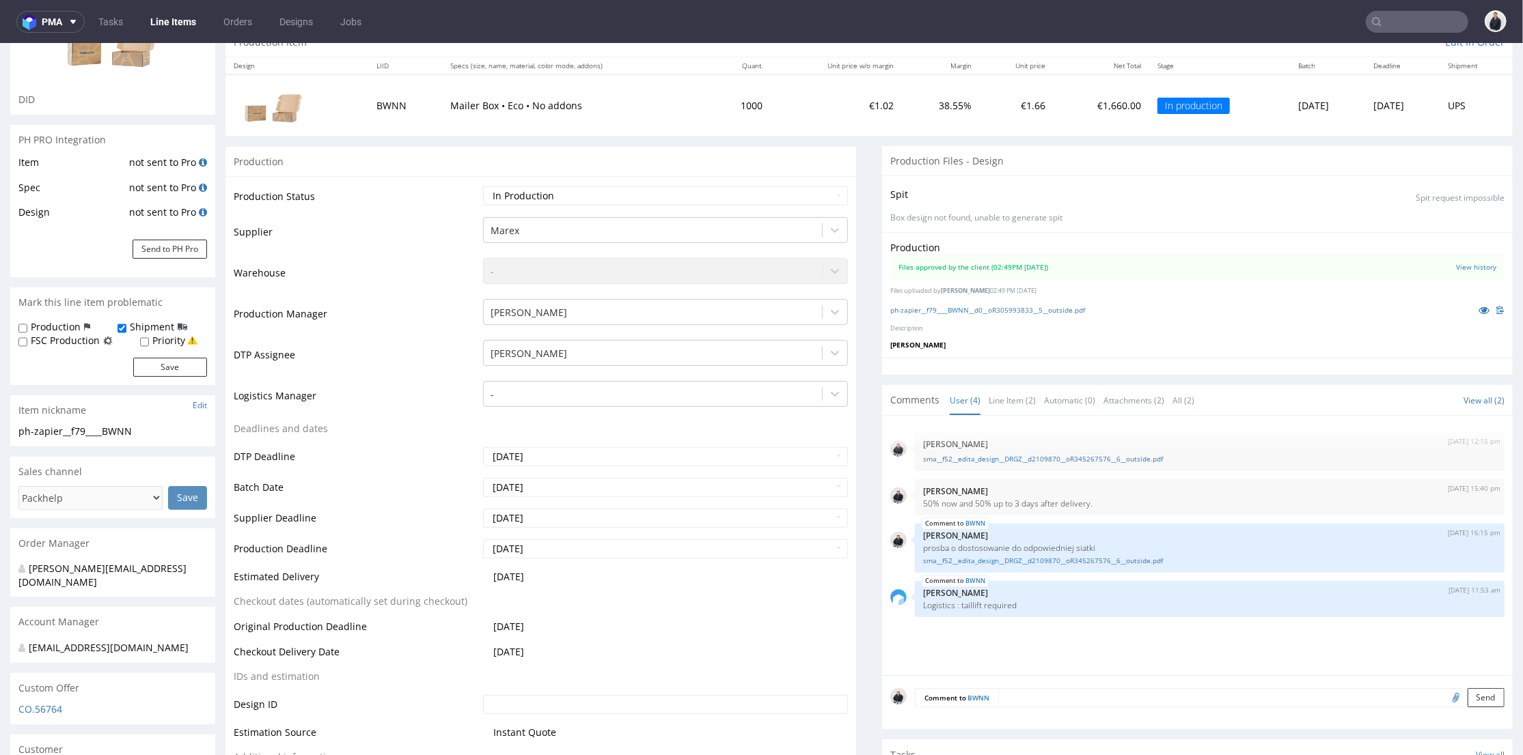
scroll to position [227, 0]
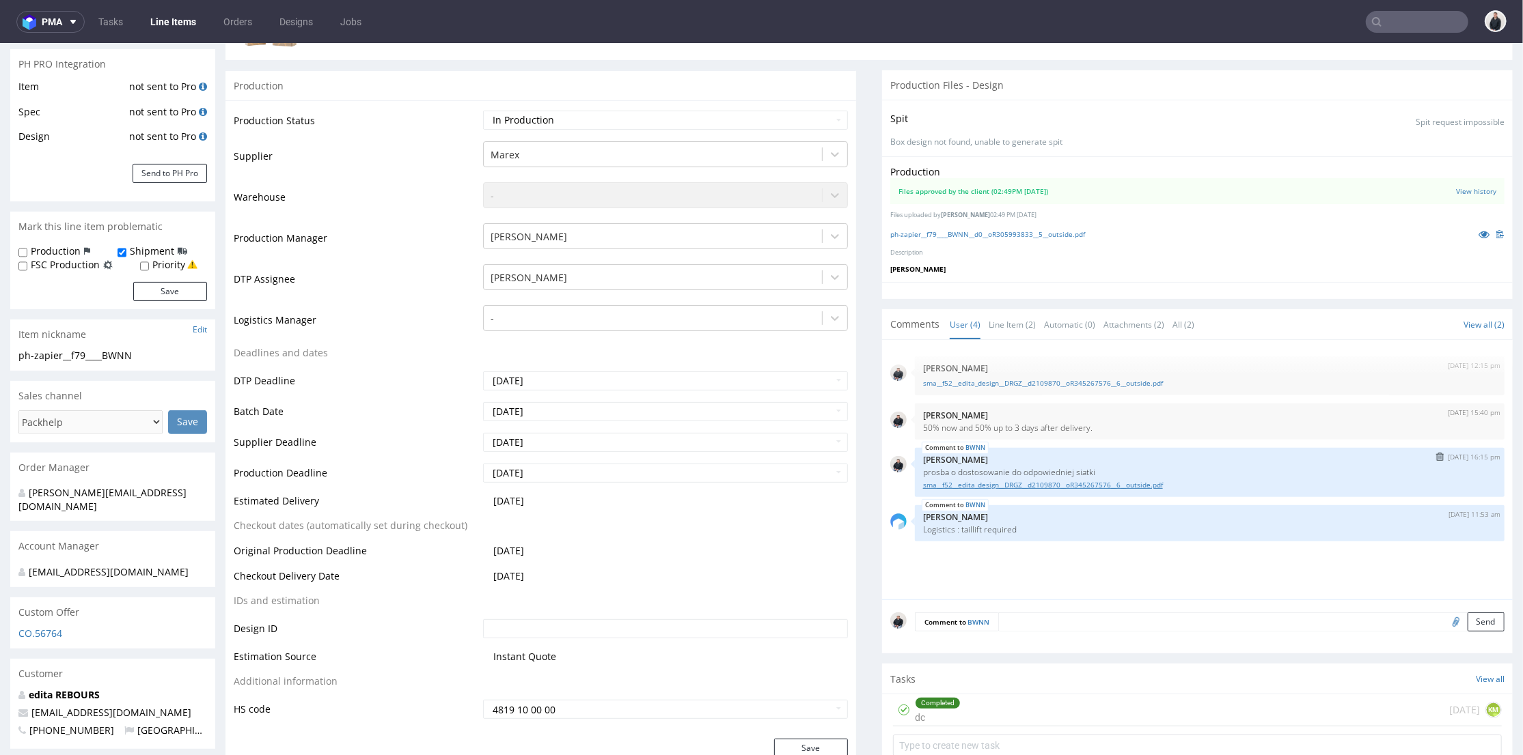
click at [1094, 486] on link "sma__f52__edita_design__DRGZ__d2109870__oR345267576__6__outside.pdf" at bounding box center [1209, 485] width 573 height 10
